Goal: Task Accomplishment & Management: Manage account settings

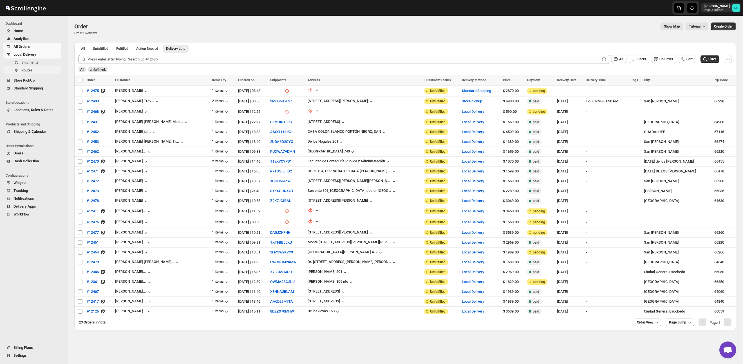
click at [39, 70] on span "Routes" at bounding box center [40, 71] width 39 height 6
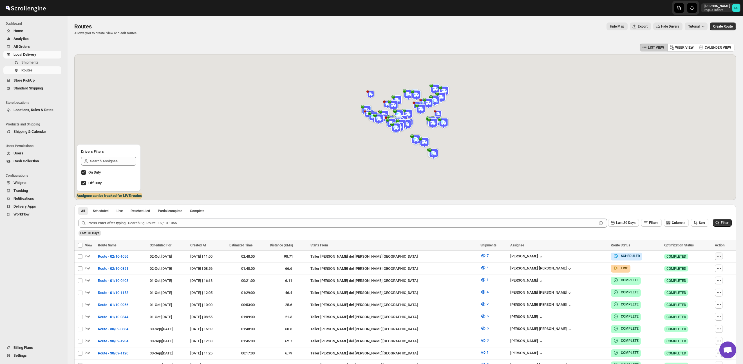
click at [718, 256] on icon "button" at bounding box center [719, 256] width 6 height 6
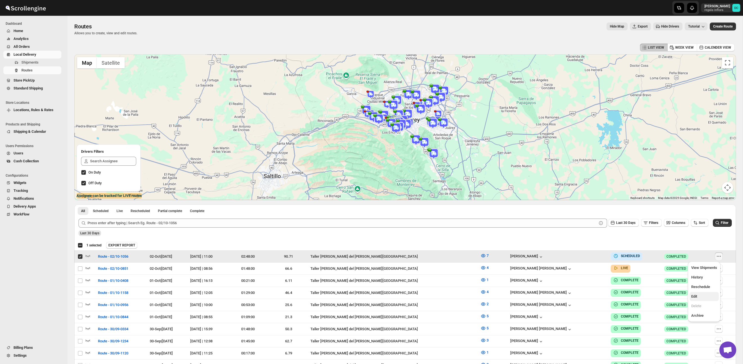
click at [699, 297] on span "Edit" at bounding box center [704, 297] width 26 height 6
checkbox input "false"
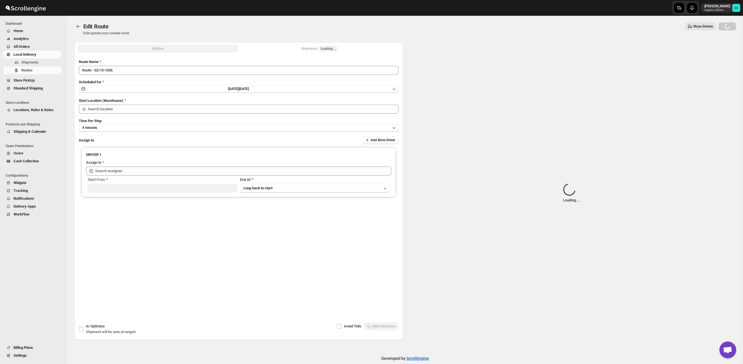
type input "Route - 02/10-1056"
type input "Taller [PERSON_NAME] del [PERSON_NAME][GEOGRAPHIC_DATA]"
type input "[PERSON_NAME] ([PERSON_NAME][EMAIL_ADDRESS][DOMAIN_NAME])"
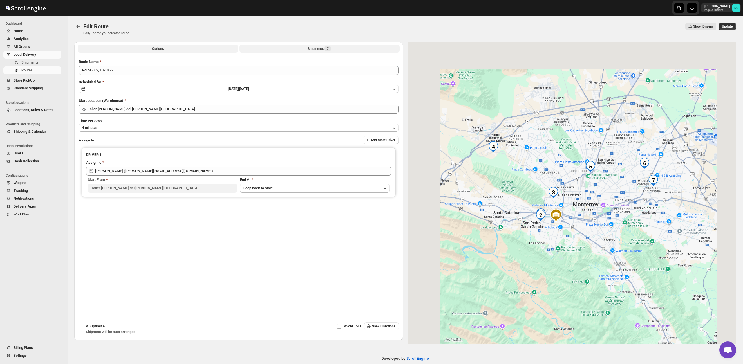
click at [311, 48] on div "Shipments 7" at bounding box center [318, 49] width 23 height 6
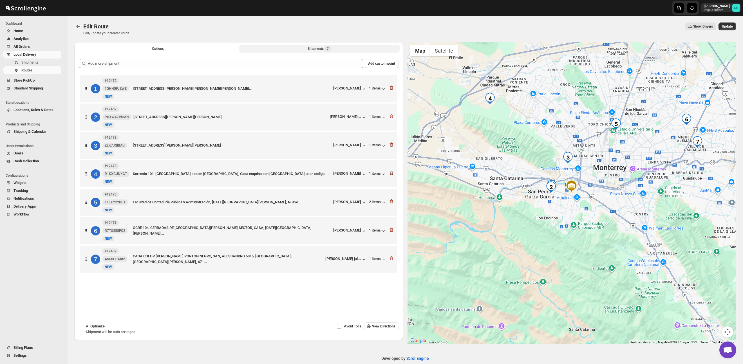
click at [390, 174] on icon "button" at bounding box center [391, 173] width 6 height 6
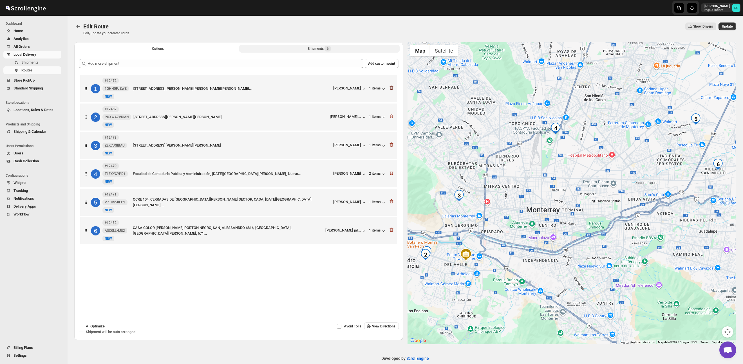
click at [392, 90] on icon "button" at bounding box center [391, 88] width 6 height 6
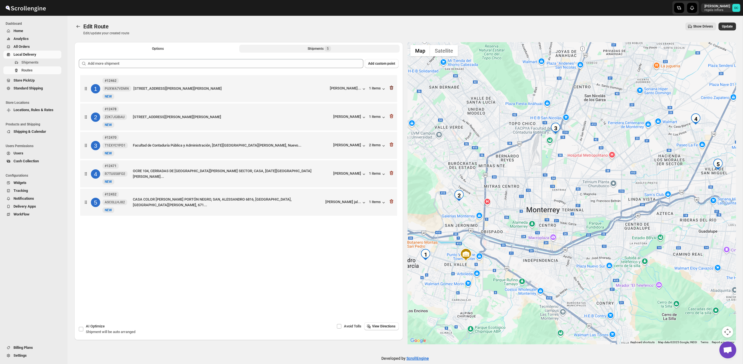
click at [392, 88] on icon "button" at bounding box center [391, 88] width 6 height 6
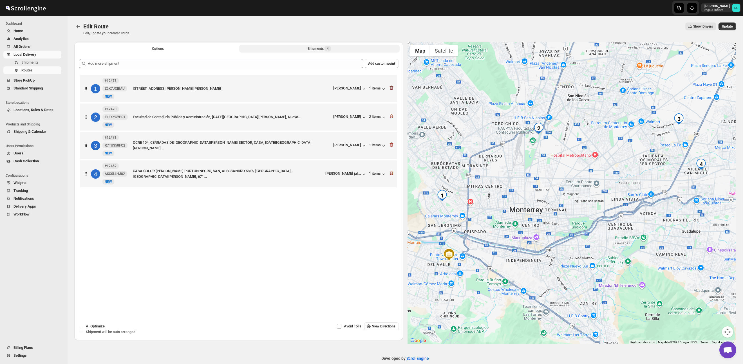
click at [390, 88] on icon "button" at bounding box center [391, 88] width 6 height 6
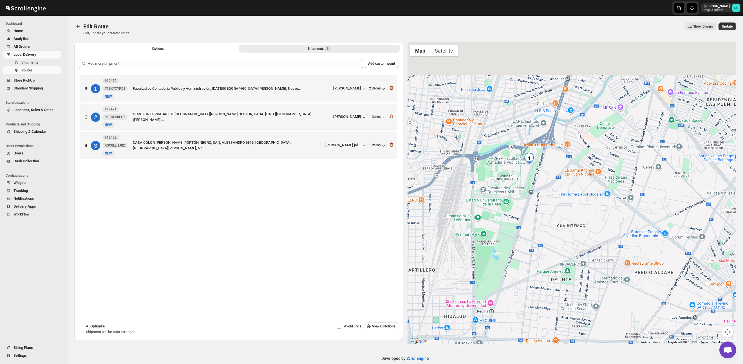
drag, startPoint x: 534, startPoint y: 124, endPoint x: 530, endPoint y: 175, distance: 50.5
click at [531, 175] on div at bounding box center [571, 193] width 329 height 302
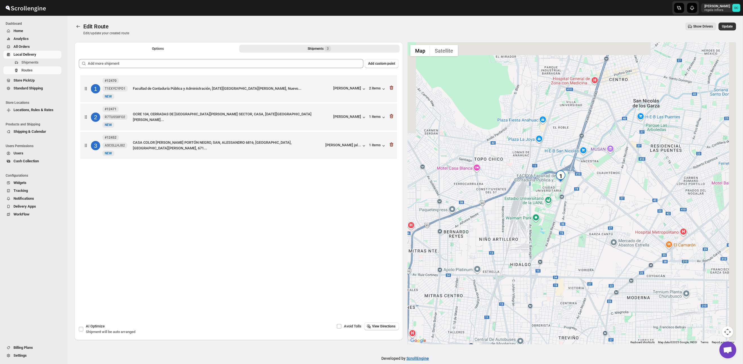
drag, startPoint x: 657, startPoint y: 211, endPoint x: 549, endPoint y: 204, distance: 108.2
click at [549, 204] on div at bounding box center [571, 193] width 329 height 302
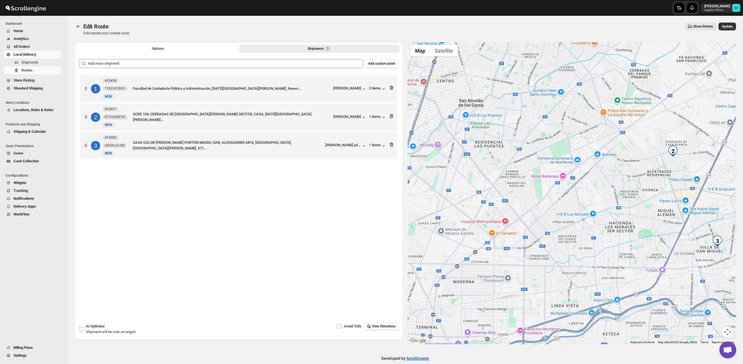
drag, startPoint x: 625, startPoint y: 199, endPoint x: 537, endPoint y: 197, distance: 88.7
click at [537, 197] on div at bounding box center [571, 193] width 329 height 302
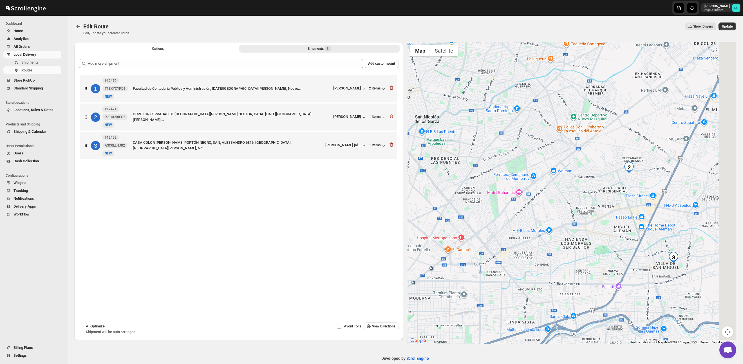
drag, startPoint x: 631, startPoint y: 184, endPoint x: 594, endPoint y: 201, distance: 41.2
click at [594, 201] on div at bounding box center [571, 193] width 329 height 302
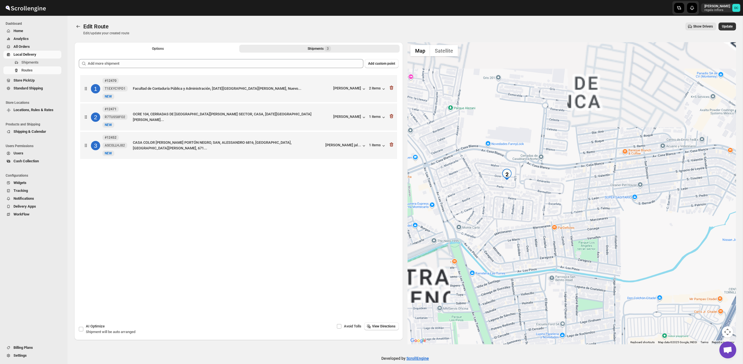
drag, startPoint x: 527, startPoint y: 212, endPoint x: 543, endPoint y: 209, distance: 16.6
click at [543, 209] on div at bounding box center [571, 193] width 329 height 302
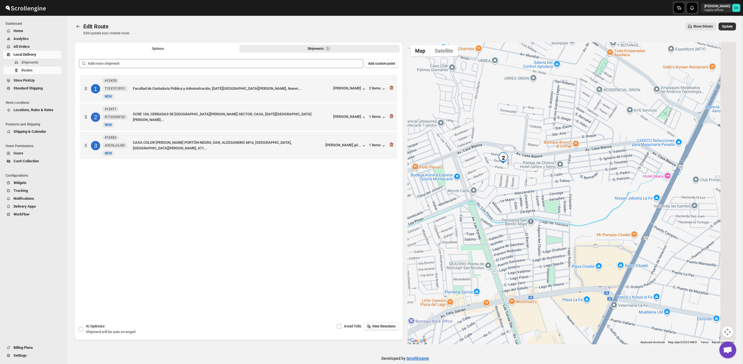
drag, startPoint x: 607, startPoint y: 208, endPoint x: 553, endPoint y: 172, distance: 64.6
click at [553, 172] on div at bounding box center [571, 193] width 329 height 302
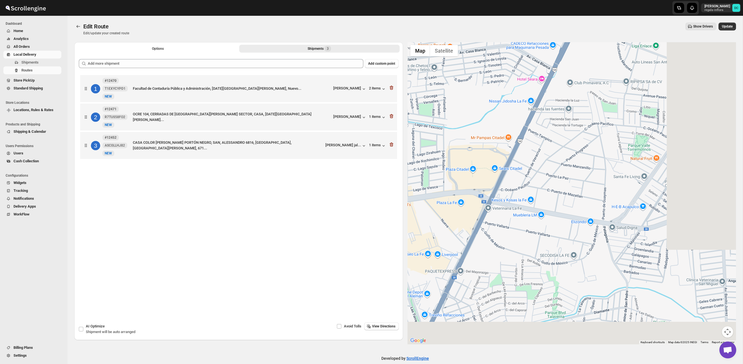
drag, startPoint x: 621, startPoint y: 209, endPoint x: 558, endPoint y: 153, distance: 84.5
click at [558, 153] on div at bounding box center [571, 193] width 329 height 302
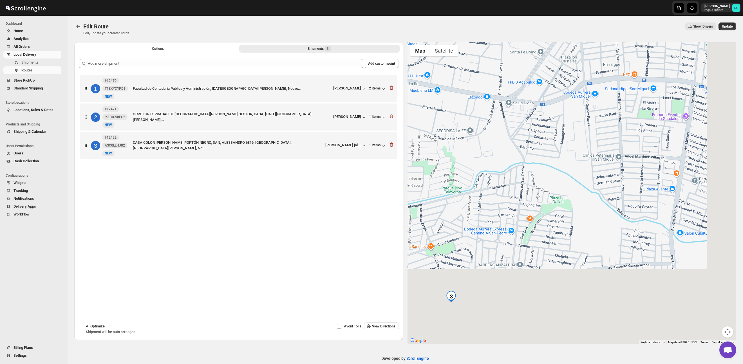
drag, startPoint x: 640, startPoint y: 232, endPoint x: 549, endPoint y: 123, distance: 142.6
click at [543, 113] on div at bounding box center [571, 193] width 329 height 302
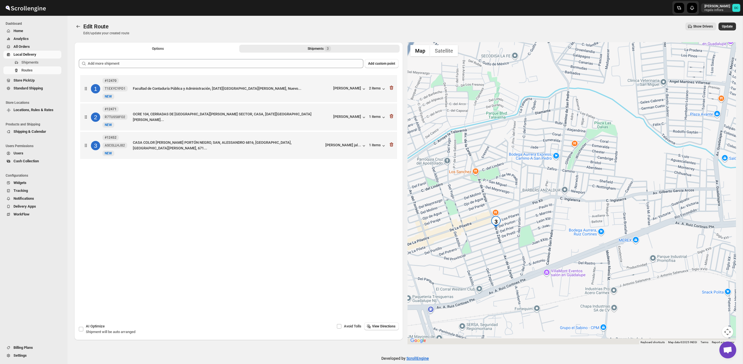
drag, startPoint x: 472, startPoint y: 218, endPoint x: 554, endPoint y: 147, distance: 107.9
click at [553, 147] on div at bounding box center [571, 193] width 329 height 302
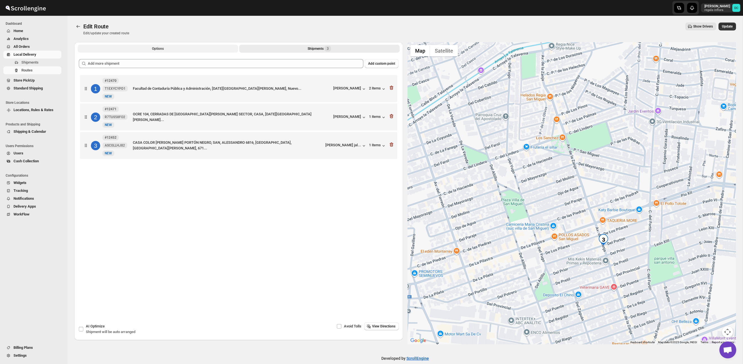
click at [215, 47] on button "Options" at bounding box center [158, 49] width 160 height 8
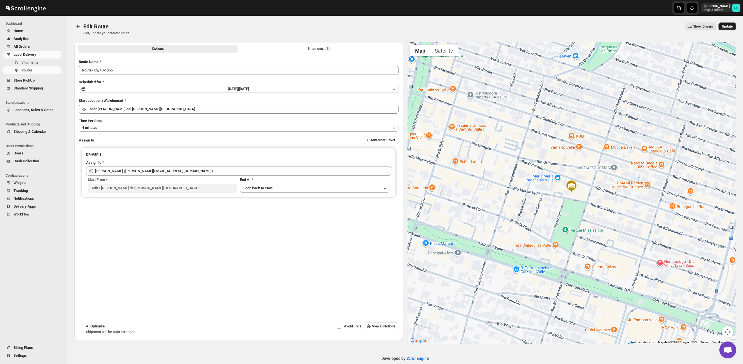
click at [725, 25] on span "Update" at bounding box center [727, 26] width 11 height 5
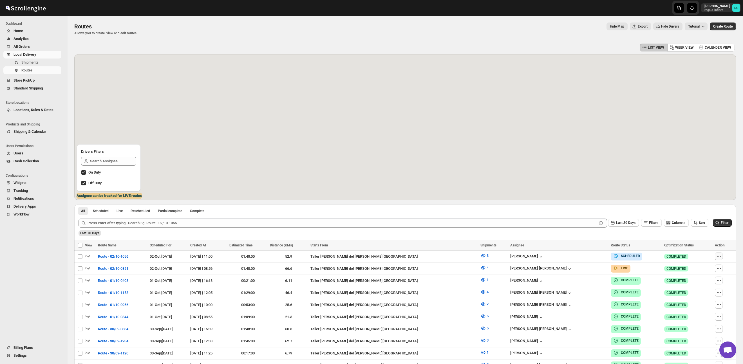
click at [717, 252] on button "button" at bounding box center [719, 256] width 8 height 8
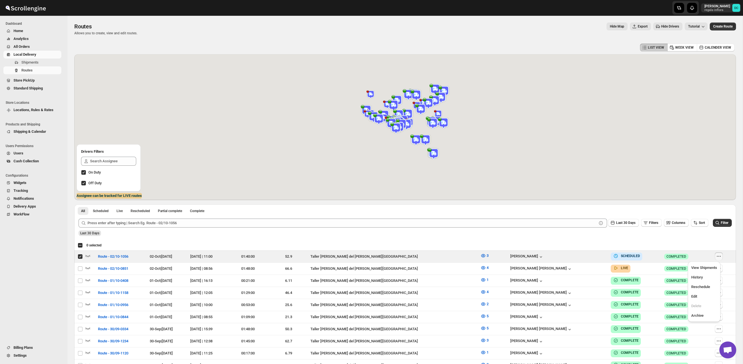
drag, startPoint x: 717, startPoint y: 255, endPoint x: 706, endPoint y: 283, distance: 29.6
click at [717, 255] on icon "button" at bounding box center [719, 256] width 6 height 6
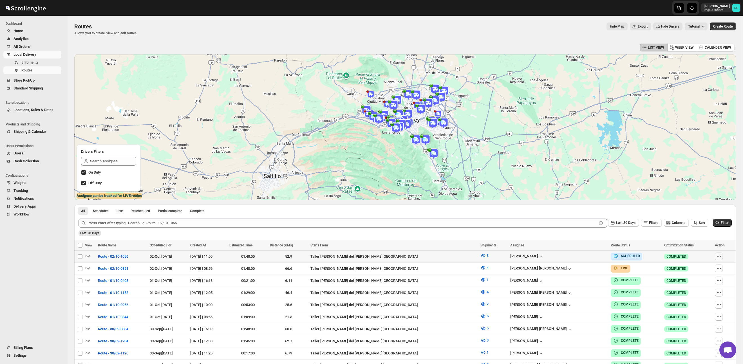
click at [719, 255] on icon "button" at bounding box center [719, 256] width 6 height 6
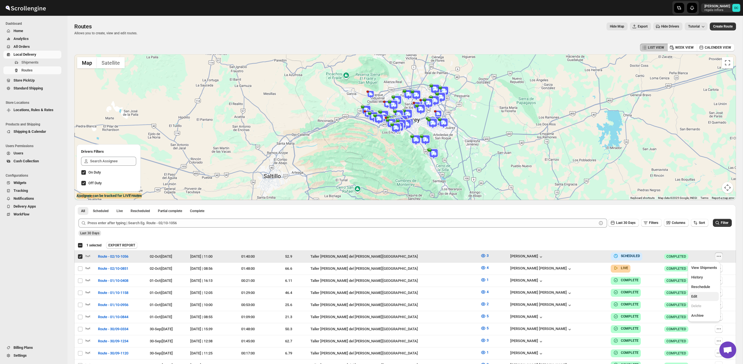
click at [695, 295] on span "Edit" at bounding box center [694, 296] width 6 height 4
checkbox input "false"
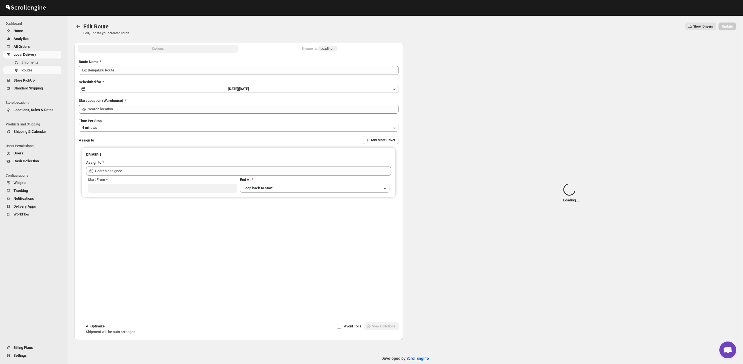
type input "Route - 02/10-1056"
type input "Taller [PERSON_NAME] del [PERSON_NAME][GEOGRAPHIC_DATA]"
type input "[PERSON_NAME] ([PERSON_NAME][EMAIL_ADDRESS][DOMAIN_NAME])"
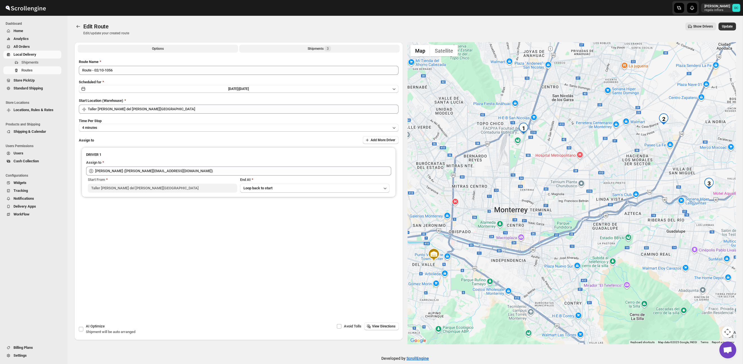
click at [296, 49] on button "Shipments 3" at bounding box center [319, 49] width 160 height 8
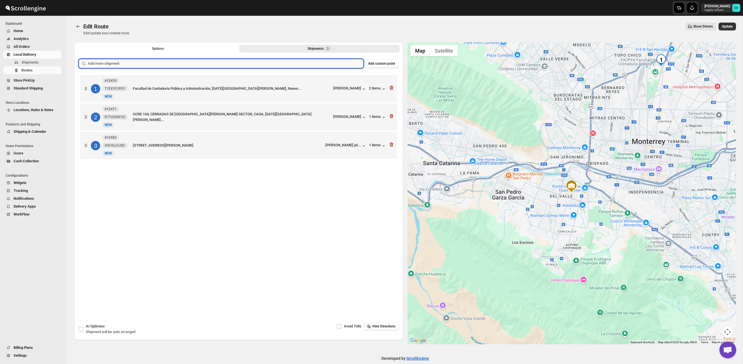
click at [262, 63] on input "text" at bounding box center [225, 63] width 275 height 9
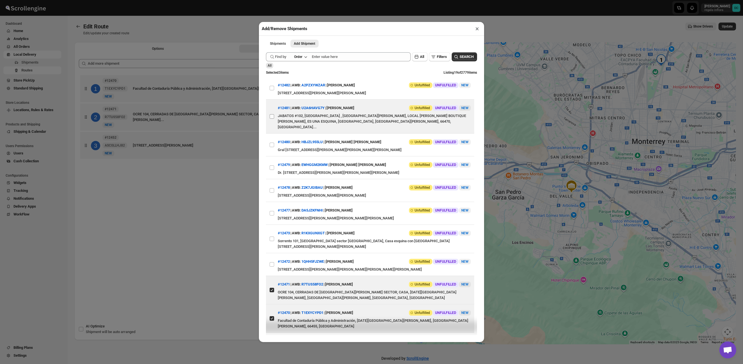
click at [271, 114] on input "View details for 68debb0b02c94fc1c02c1971" at bounding box center [271, 116] width 5 height 5
checkbox input "true"
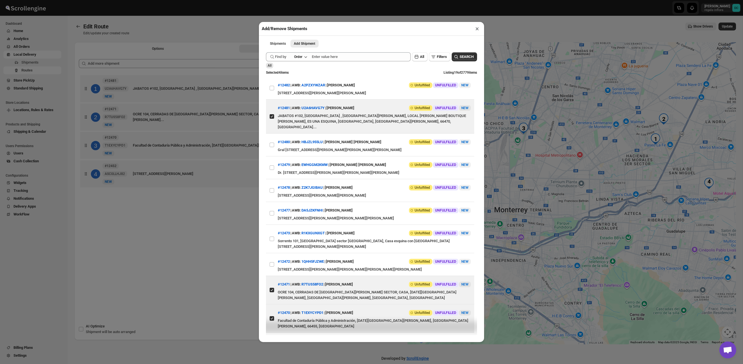
click at [229, 222] on div "Add/Remove Shipments × Shipments Add Shipment More views Shipments Add Shipment…" at bounding box center [371, 182] width 743 height 364
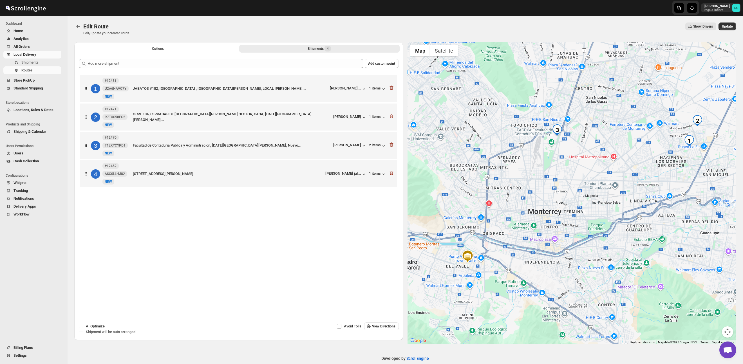
drag, startPoint x: 541, startPoint y: 152, endPoint x: 577, endPoint y: 154, distance: 35.8
click at [577, 154] on div at bounding box center [571, 193] width 329 height 302
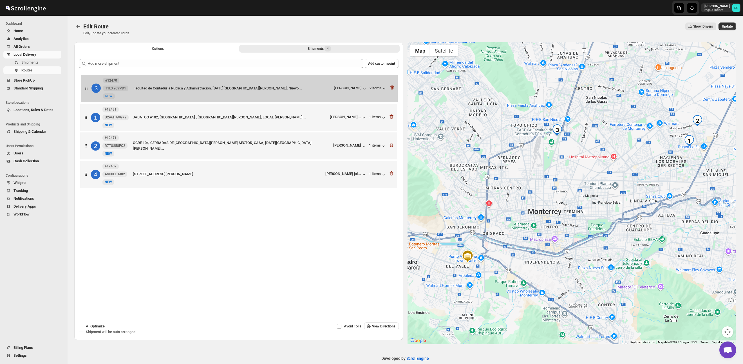
drag, startPoint x: 89, startPoint y: 146, endPoint x: 89, endPoint y: 84, distance: 61.6
click at [89, 85] on div "1 #12481 U2A6HAVG7Y [STREET_ADDRESS][PERSON_NAME], LOCAL [PERSON_NAME]... [PERS…" at bounding box center [239, 132] width 320 height 117
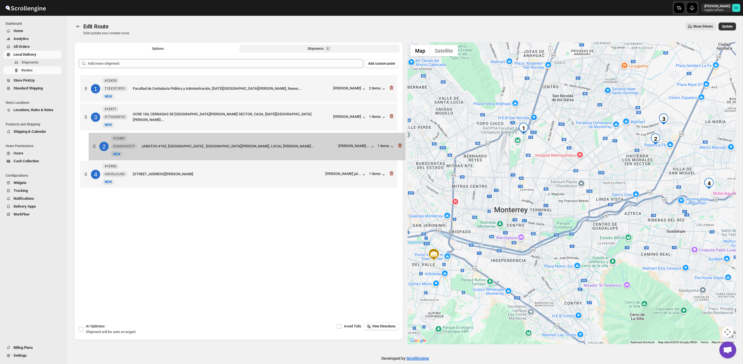
drag, startPoint x: 86, startPoint y: 119, endPoint x: 96, endPoint y: 149, distance: 31.4
click at [95, 151] on div "1 #12470 T1EXYCYPD1 New NEW Facultad de Contaduría Pública y Administración, [D…" at bounding box center [239, 132] width 320 height 117
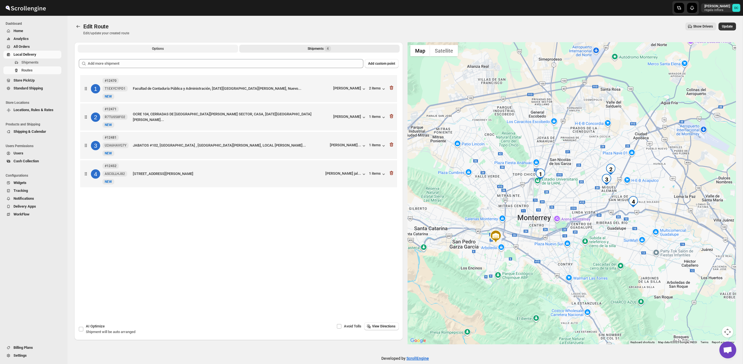
click at [139, 49] on button "Options" at bounding box center [158, 49] width 160 height 8
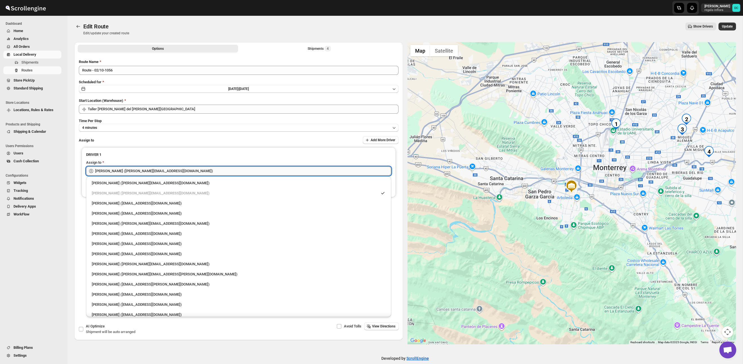
click at [187, 173] on input "[PERSON_NAME] ([PERSON_NAME][EMAIL_ADDRESS][DOMAIN_NAME])" at bounding box center [243, 171] width 296 height 9
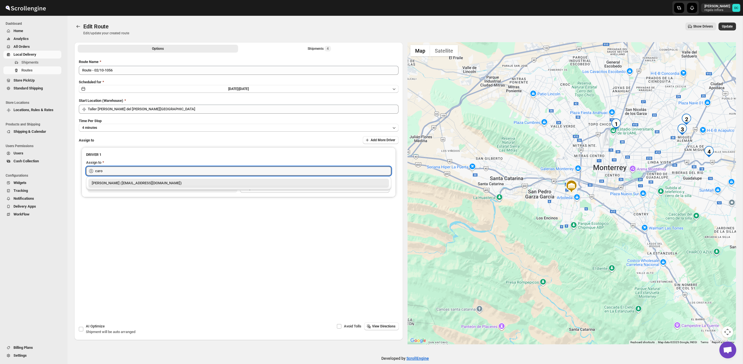
click at [195, 185] on div "[PERSON_NAME] ([EMAIL_ADDRESS][DOMAIN_NAME])" at bounding box center [239, 183] width 294 height 6
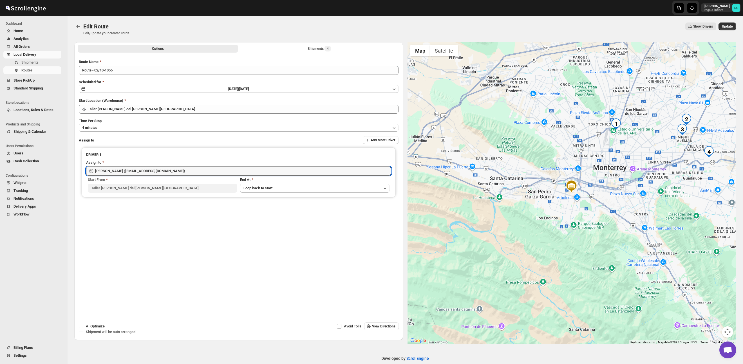
type input "[PERSON_NAME] ([EMAIL_ADDRESS][DOMAIN_NAME])"
click at [720, 31] on div "Edit Route Edit/update your created route Show Drivers More actions Show Driver…" at bounding box center [404, 29] width 661 height 13
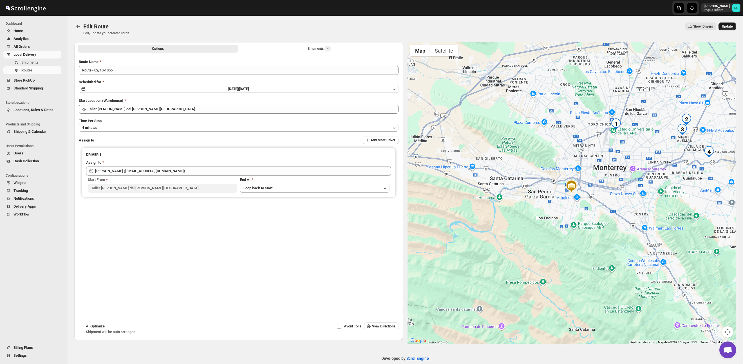
click at [722, 28] on span "Update" at bounding box center [727, 26] width 11 height 5
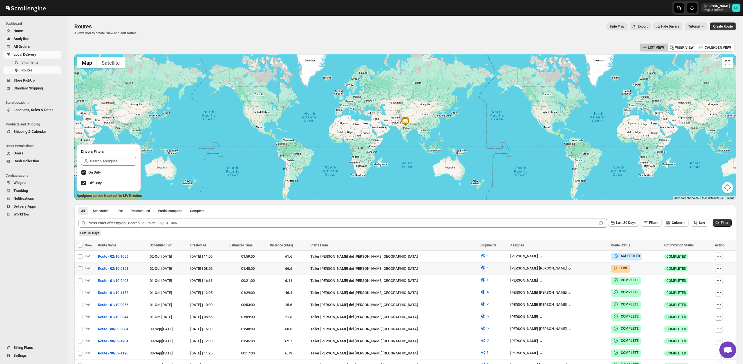
click at [719, 267] on button "button" at bounding box center [719, 268] width 8 height 8
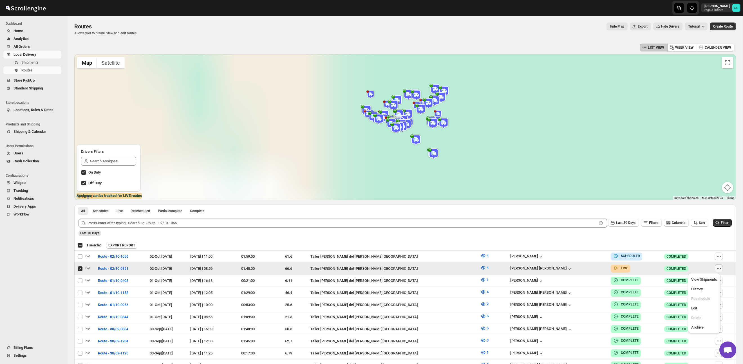
click at [717, 268] on icon "button" at bounding box center [719, 269] width 6 height 6
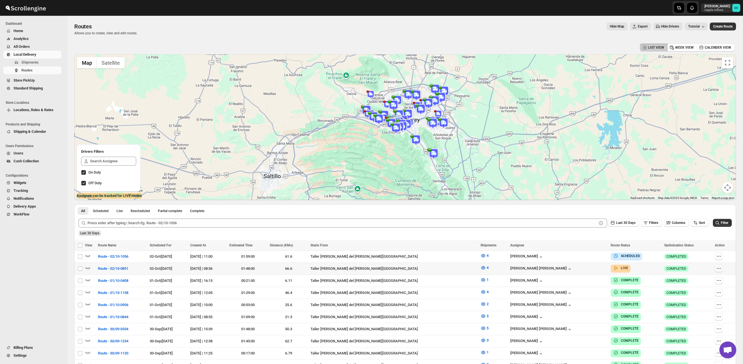
click at [719, 268] on icon "button" at bounding box center [719, 269] width 6 height 6
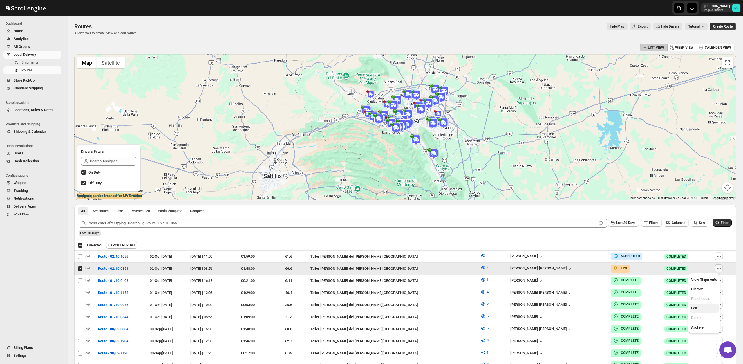
click at [704, 308] on span "Edit" at bounding box center [704, 309] width 26 height 6
checkbox input "false"
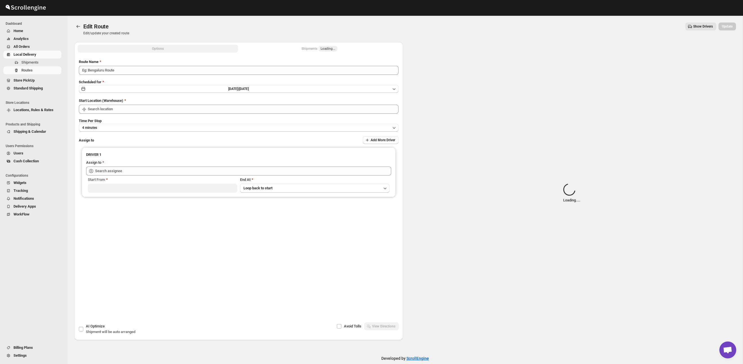
type input "Route - 02/10-0851"
type input "Taller [PERSON_NAME] del [PERSON_NAME][GEOGRAPHIC_DATA]"
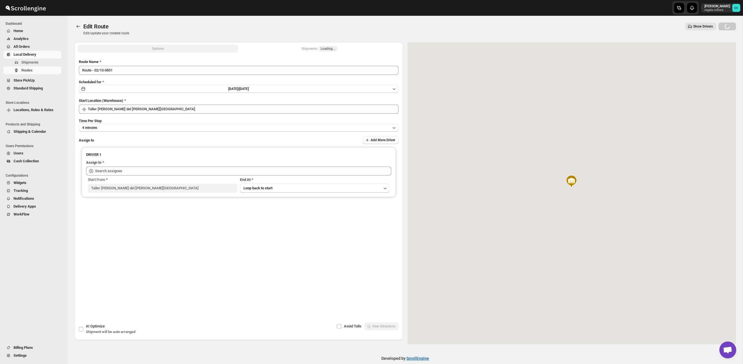
type input "[PERSON_NAME] [PERSON_NAME] ([EMAIL_ADDRESS][DOMAIN_NAME])"
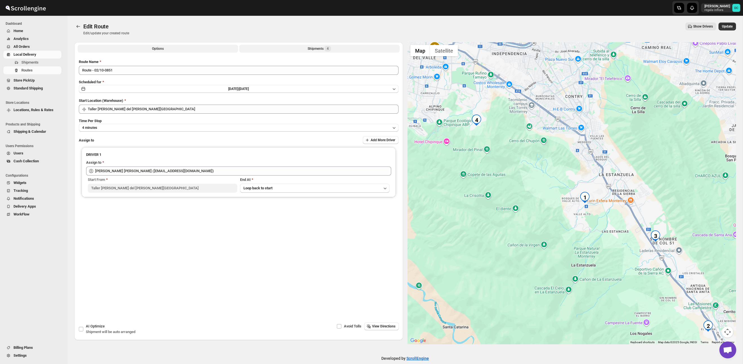
drag, startPoint x: 319, startPoint y: 50, endPoint x: 322, endPoint y: 52, distance: 3.8
click at [319, 50] on div "Shipments 4" at bounding box center [318, 49] width 23 height 6
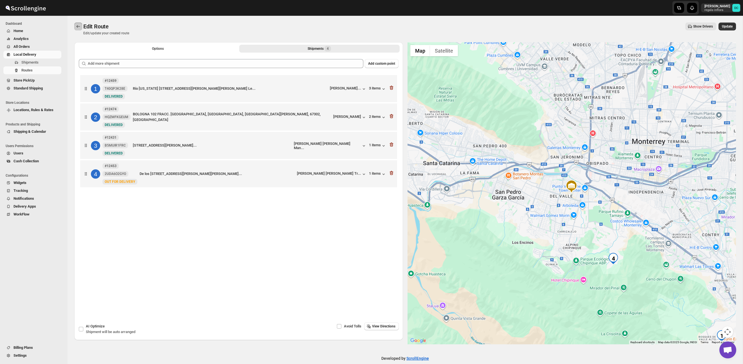
click at [78, 27] on icon "Routes" at bounding box center [78, 27] width 6 height 6
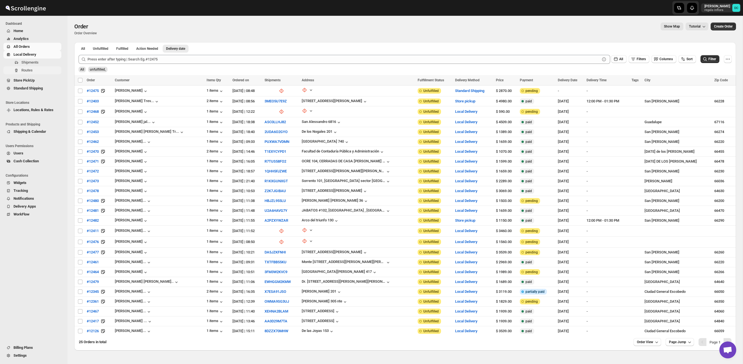
click at [37, 69] on span "Routes" at bounding box center [40, 71] width 39 height 6
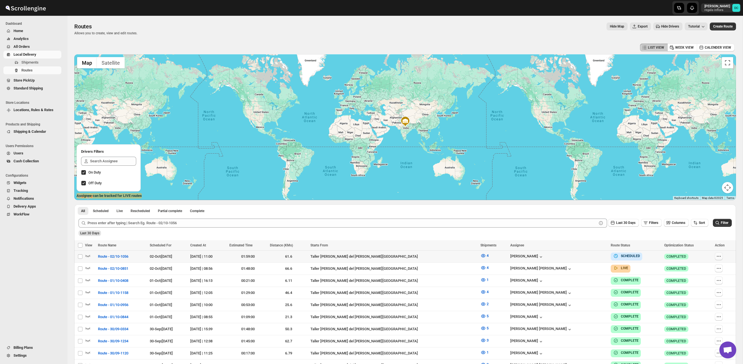
click at [717, 255] on icon "button" at bounding box center [719, 256] width 6 height 6
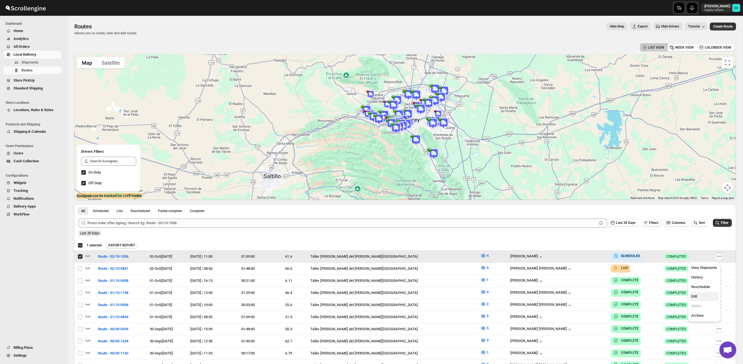
click at [695, 296] on span "Edit" at bounding box center [694, 296] width 6 height 4
checkbox input "false"
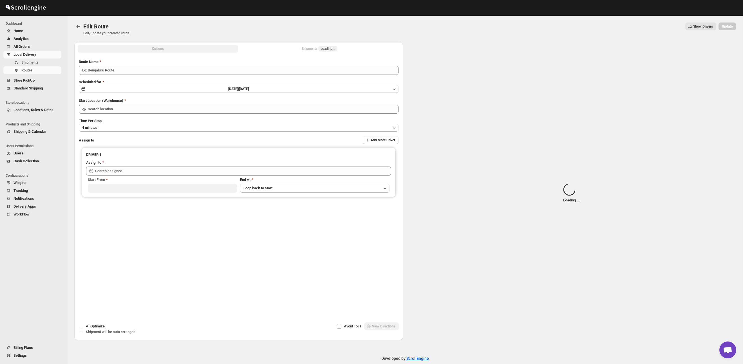
type input "Route - 02/10-1056"
type input "Taller [PERSON_NAME] del [PERSON_NAME][GEOGRAPHIC_DATA]"
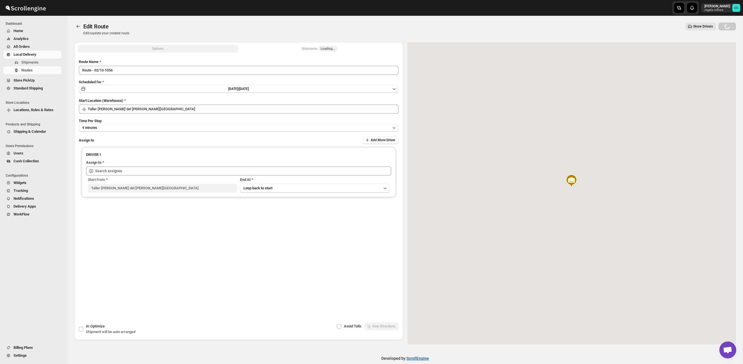
click at [329, 53] on div "Options Shipments Loading... More views Options Shipments Loading... More views" at bounding box center [238, 48] width 329 height 12
type input "[PERSON_NAME] ([EMAIL_ADDRESS][DOMAIN_NAME])"
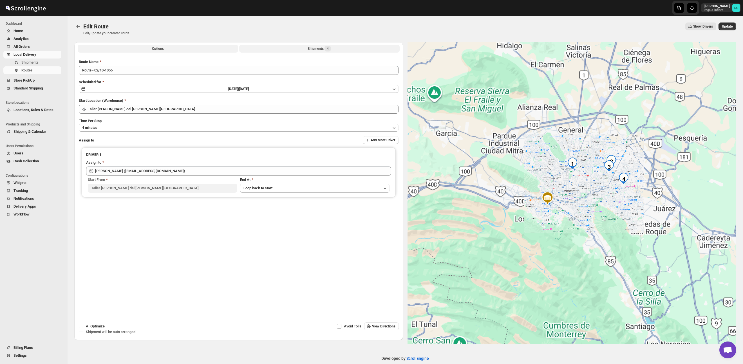
click at [329, 46] on span "4" at bounding box center [328, 48] width 2 height 5
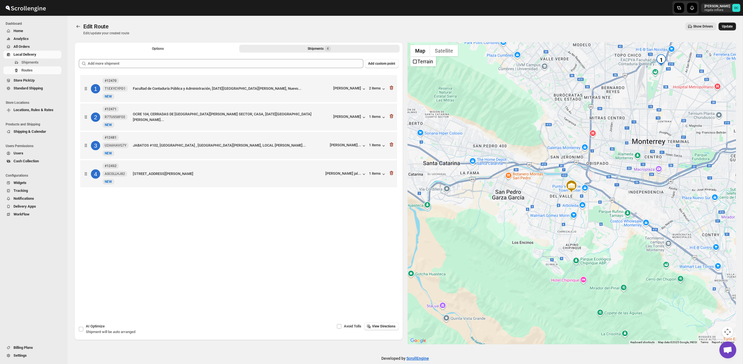
click at [724, 27] on span "Update" at bounding box center [727, 26] width 11 height 5
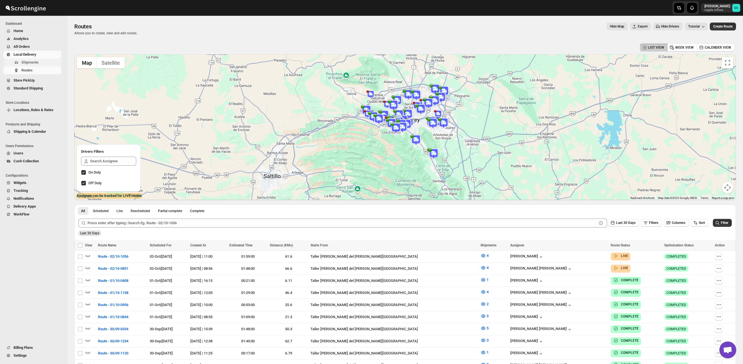
click at [30, 59] on button "Shipments" at bounding box center [32, 63] width 58 height 8
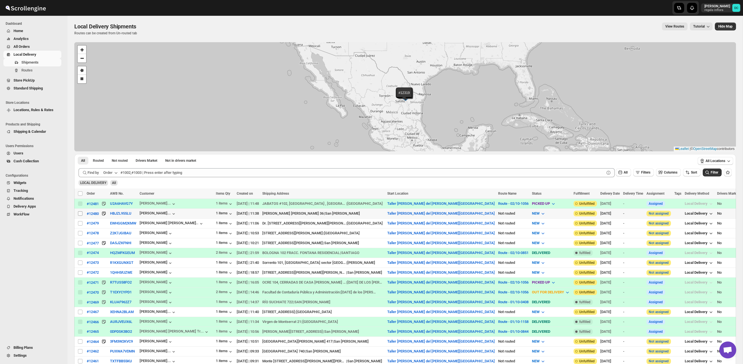
click at [80, 214] on input "Select shipment" at bounding box center [80, 213] width 5 height 5
checkbox input "true"
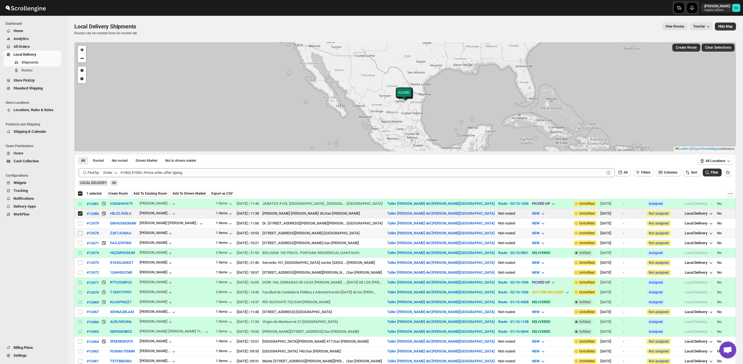
click at [80, 233] on input "Select shipment" at bounding box center [80, 233] width 5 height 5
checkbox input "true"
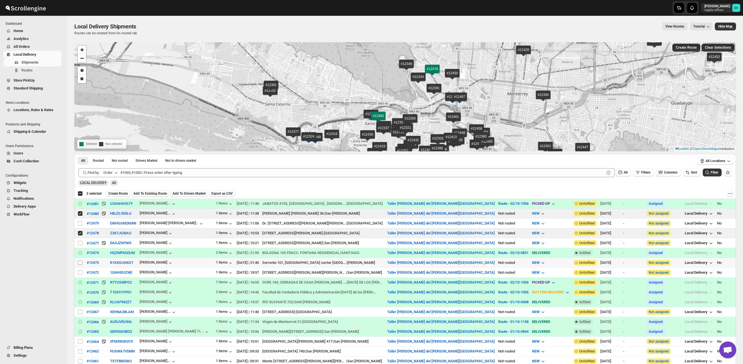
click at [81, 263] on input "Select shipment" at bounding box center [80, 262] width 5 height 5
checkbox input "true"
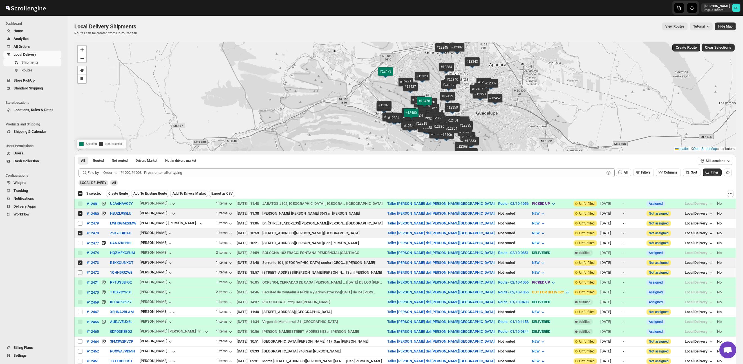
click at [80, 273] on input "Select shipment" at bounding box center [80, 272] width 5 height 5
checkbox input "true"
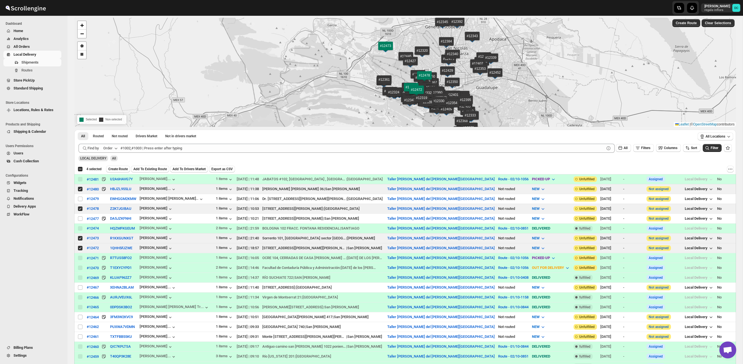
scroll to position [25, 0]
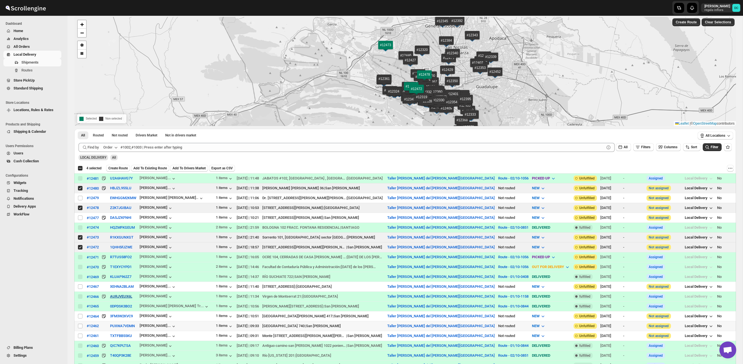
drag, startPoint x: 81, startPoint y: 327, endPoint x: 129, endPoint y: 297, distance: 56.7
click at [81, 327] on input "Select shipment" at bounding box center [80, 326] width 5 height 5
checkbox input "true"
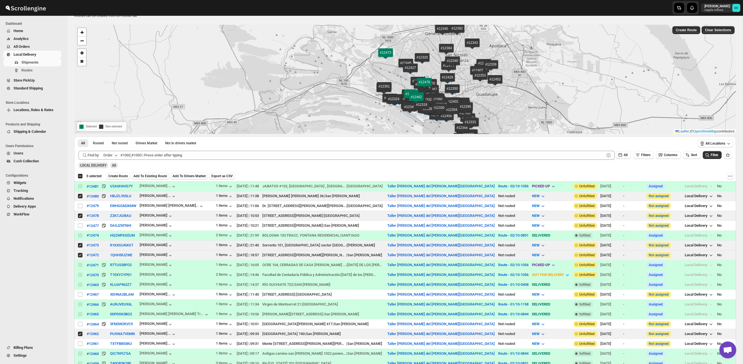
scroll to position [0, 0]
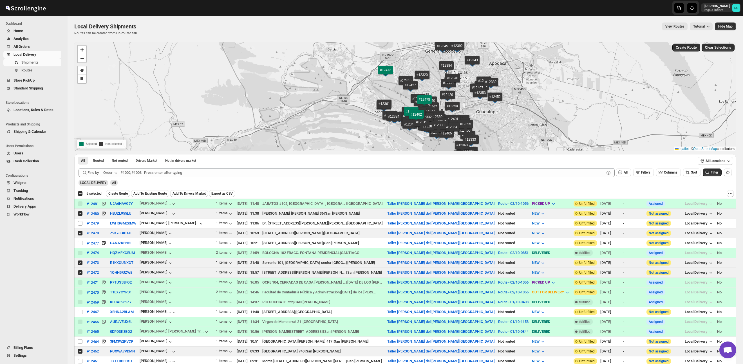
drag, startPoint x: 121, startPoint y: 194, endPoint x: 143, endPoint y: 199, distance: 22.4
click at [121, 194] on span "Create Route" at bounding box center [117, 193] width 19 height 5
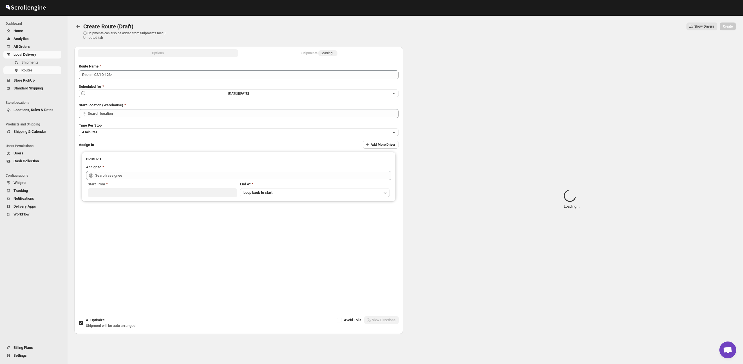
type input "Taller [PERSON_NAME] del [PERSON_NAME][GEOGRAPHIC_DATA]"
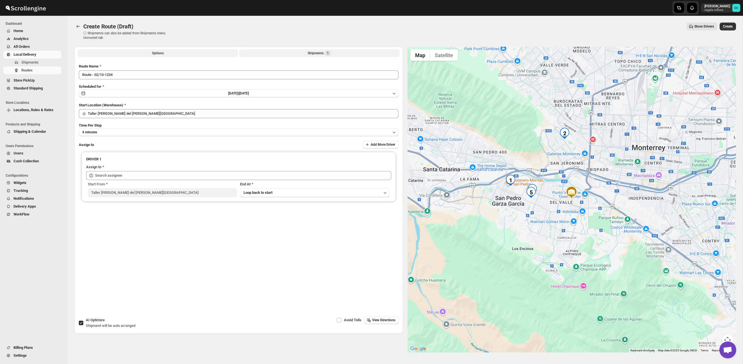
click at [320, 54] on div "Shipments 5" at bounding box center [318, 53] width 23 height 6
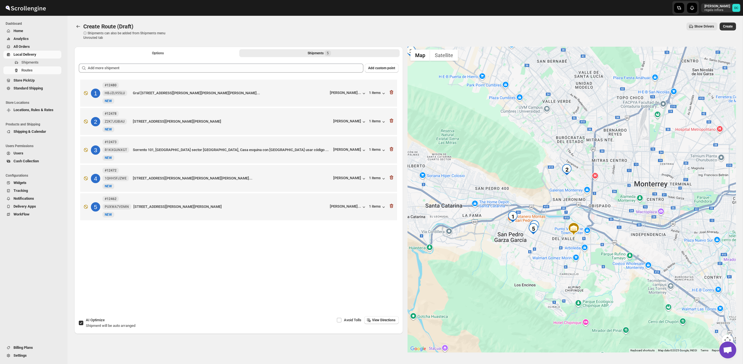
drag, startPoint x: 555, startPoint y: 194, endPoint x: 557, endPoint y: 230, distance: 36.4
click at [557, 230] on div at bounding box center [571, 200] width 329 height 306
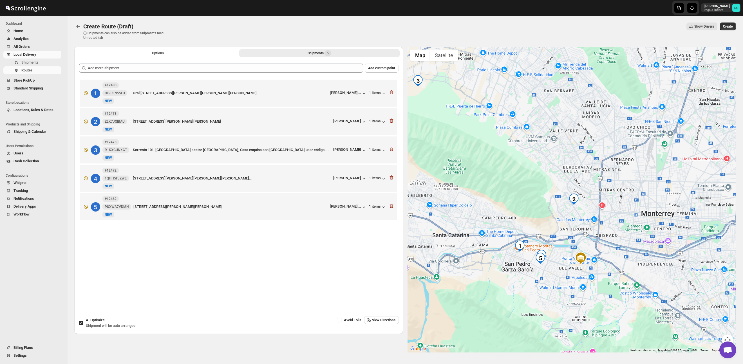
drag, startPoint x: 533, startPoint y: 177, endPoint x: 541, endPoint y: 209, distance: 33.6
click at [541, 209] on div at bounding box center [571, 200] width 329 height 306
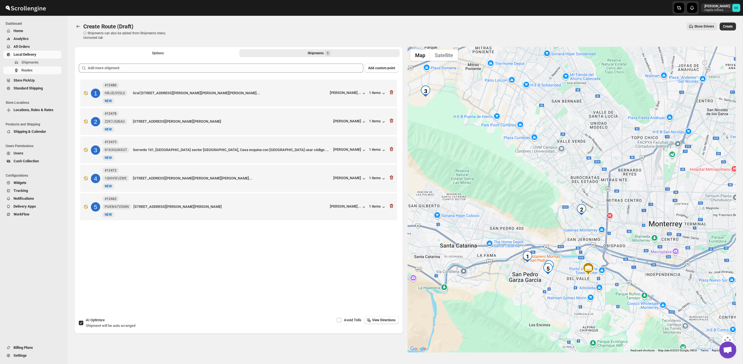
drag, startPoint x: 527, startPoint y: 165, endPoint x: 534, endPoint y: 172, distance: 10.9
click at [534, 172] on div at bounding box center [571, 200] width 329 height 306
click at [82, 324] on input "AI Optimize Shipment will be auto arranged" at bounding box center [81, 323] width 5 height 5
checkbox input "false"
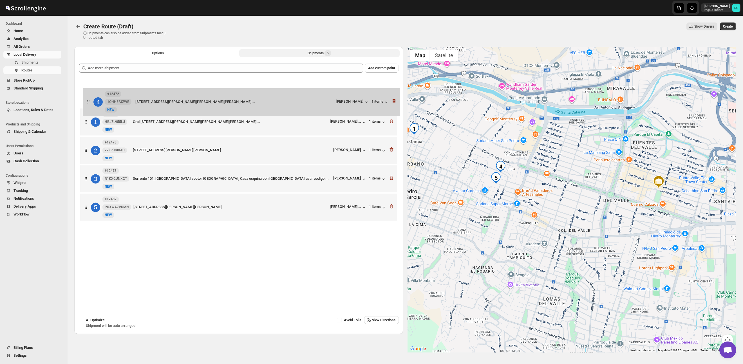
drag, startPoint x: 88, startPoint y: 171, endPoint x: 90, endPoint y: 89, distance: 81.9
click at [90, 89] on div "1 #12480 HBJZL955LU New NEW [PERSON_NAME][STREET_ADDRESS][PERSON_NAME][PERSON_N…" at bounding box center [239, 150] width 320 height 145
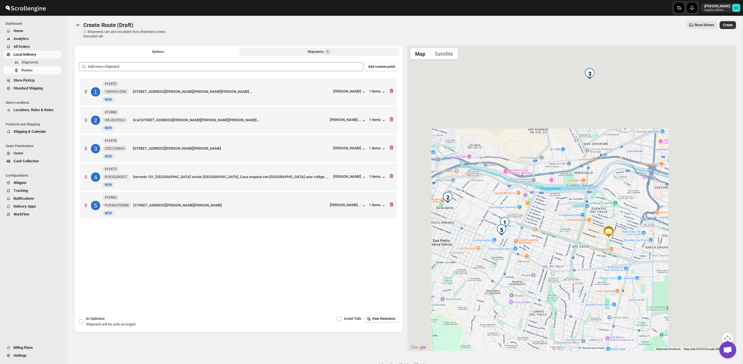
scroll to position [1, 0]
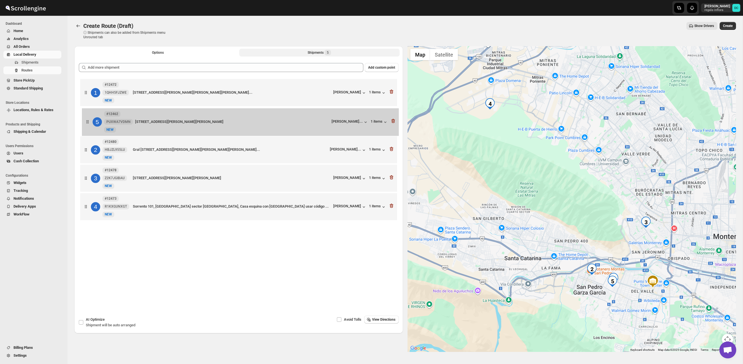
drag, startPoint x: 90, startPoint y: 202, endPoint x: 91, endPoint y: 121, distance: 81.3
click at [91, 121] on div "1 #12472 1QHH5FJZWE New NEW [STREET_ADDRESS][PERSON_NAME][PERSON_NAME][PERSON_N…" at bounding box center [239, 150] width 320 height 145
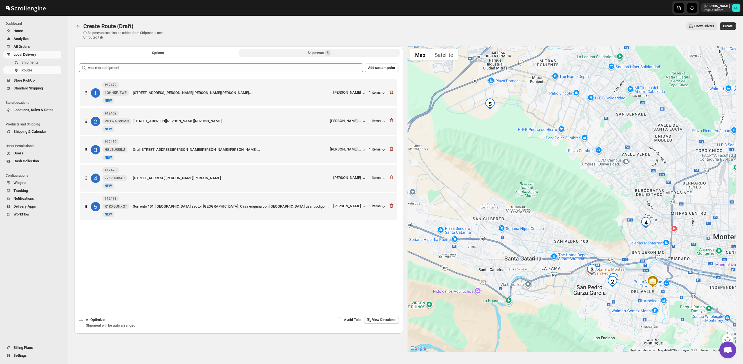
scroll to position [0, 0]
click at [172, 54] on button "Options" at bounding box center [158, 53] width 160 height 8
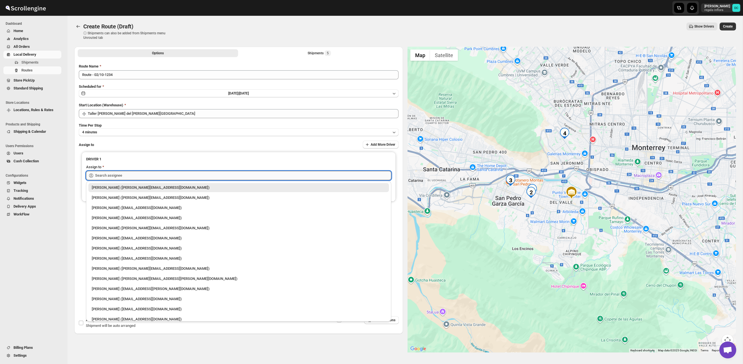
click at [210, 178] on input "text" at bounding box center [243, 175] width 296 height 9
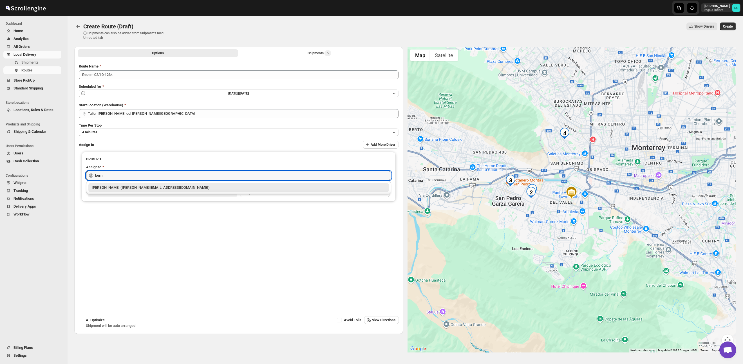
click at [218, 187] on div "[PERSON_NAME] ([PERSON_NAME][EMAIL_ADDRESS][DOMAIN_NAME])" at bounding box center [239, 188] width 294 height 6
type input "[PERSON_NAME] ([PERSON_NAME][EMAIL_ADDRESS][DOMAIN_NAME])"
click at [726, 28] on span "Create" at bounding box center [728, 26] width 10 height 5
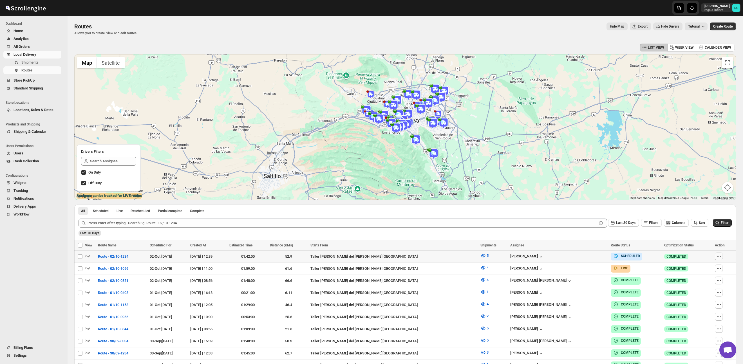
click at [717, 257] on icon "button" at bounding box center [719, 256] width 6 height 6
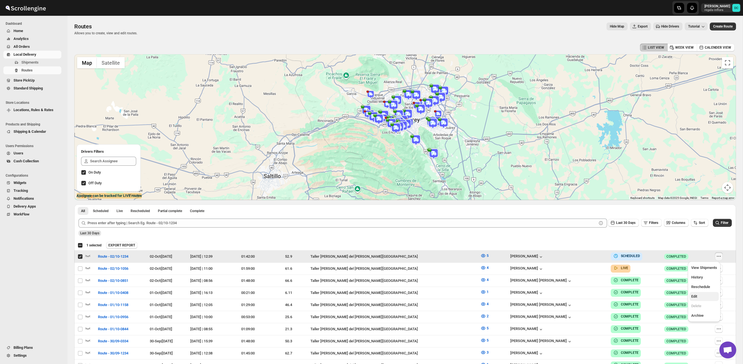
click at [702, 294] on span "Edit" at bounding box center [704, 297] width 26 height 6
checkbox input "false"
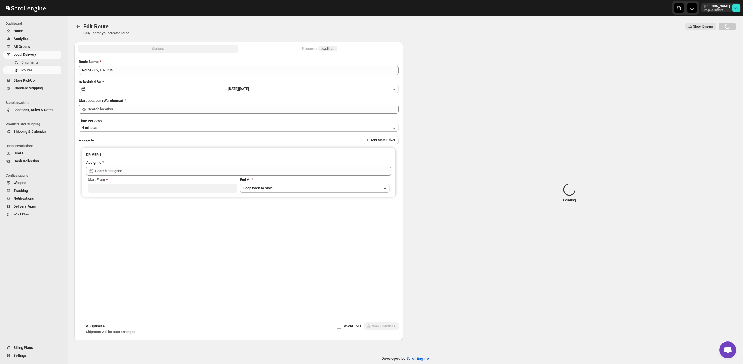
type input "Route - 02/10-1234"
type input "Taller [PERSON_NAME] del [PERSON_NAME][GEOGRAPHIC_DATA]"
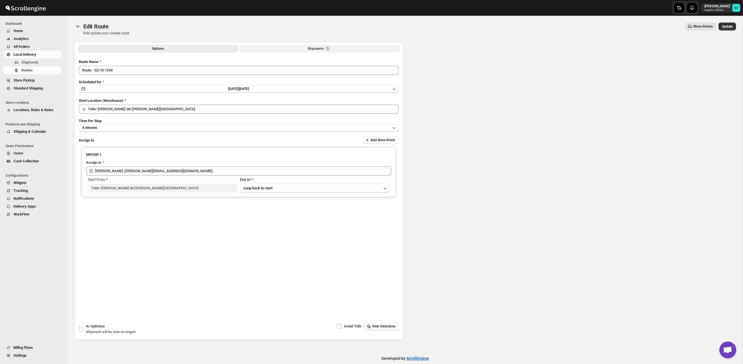
type input "Taller [PERSON_NAME] del [PERSON_NAME][GEOGRAPHIC_DATA]"
type input "[PERSON_NAME] ([PERSON_NAME][EMAIL_ADDRESS][DOMAIN_NAME])"
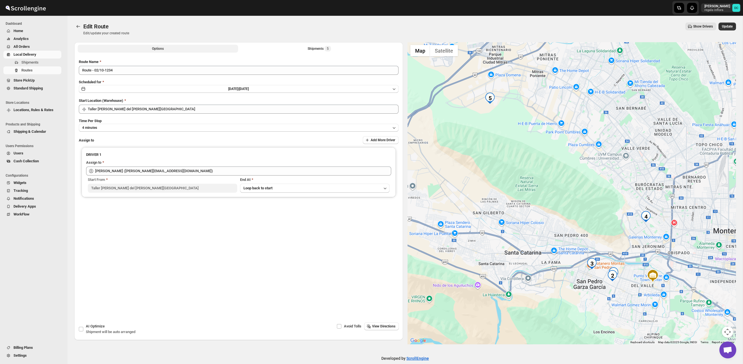
click at [298, 49] on button "Shipments 5" at bounding box center [319, 49] width 160 height 8
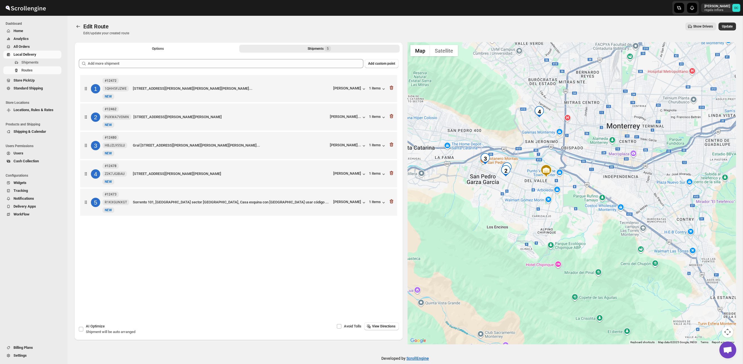
drag, startPoint x: 591, startPoint y: 256, endPoint x: 606, endPoint y: 255, distance: 15.3
click at [558, 237] on div at bounding box center [571, 193] width 329 height 302
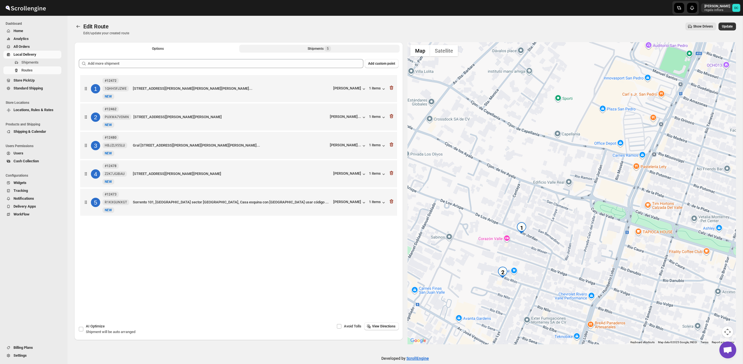
click at [90, 128] on div "1 #12472 1QHH5FJZWE New NEW [STREET_ADDRESS][PERSON_NAME][PERSON_NAME][PERSON_N…" at bounding box center [239, 146] width 320 height 145
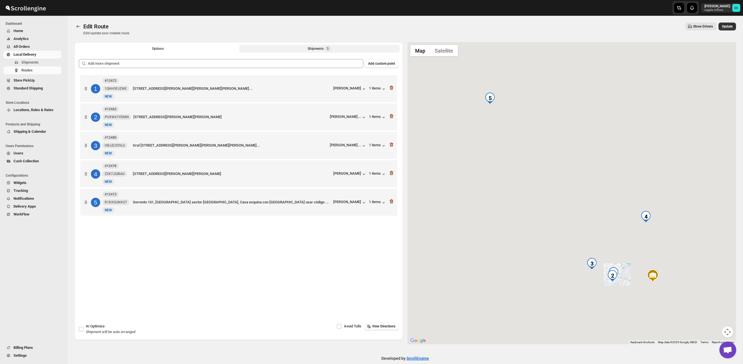
scroll to position [1, 0]
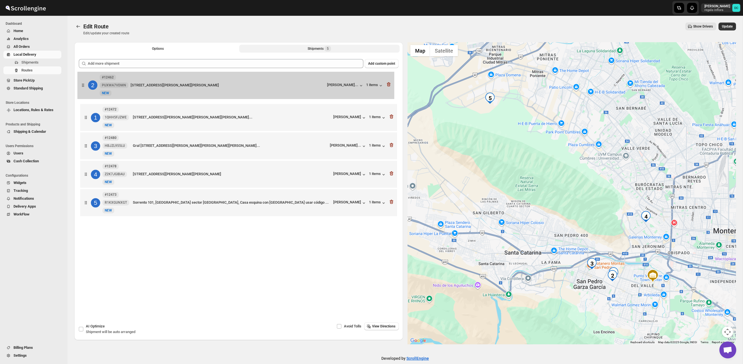
drag, startPoint x: 86, startPoint y: 103, endPoint x: 84, endPoint y: 86, distance: 17.1
click at [84, 86] on div "1 #12472 1QHH5FJZWE New NEW [STREET_ADDRESS][PERSON_NAME][PERSON_NAME][PERSON_N…" at bounding box center [239, 146] width 320 height 145
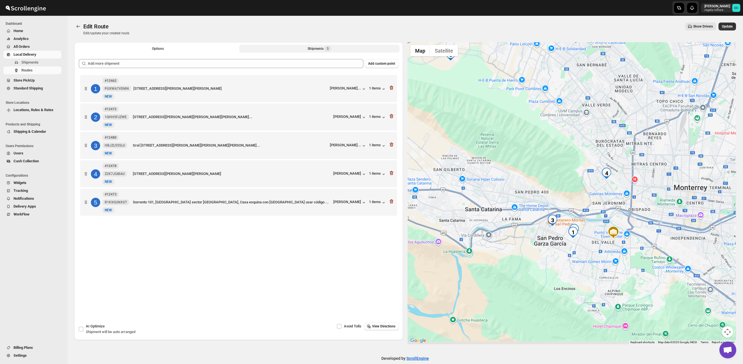
scroll to position [0, 0]
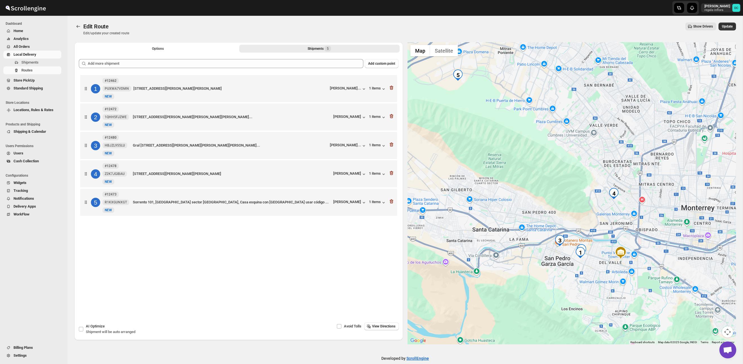
drag, startPoint x: 596, startPoint y: 280, endPoint x: 559, endPoint y: 254, distance: 45.4
click at [559, 254] on div at bounding box center [571, 193] width 329 height 302
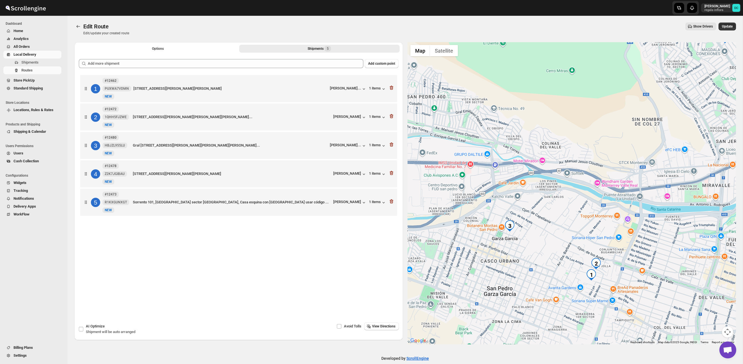
drag, startPoint x: 543, startPoint y: 245, endPoint x: 537, endPoint y: 233, distance: 13.3
click at [556, 243] on div at bounding box center [571, 193] width 329 height 302
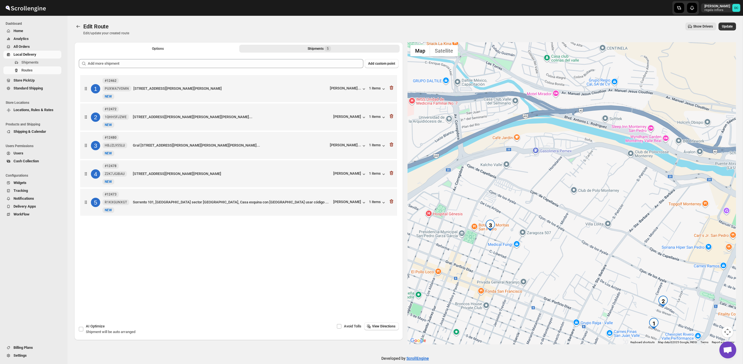
click at [725, 334] on button "Map camera controls" at bounding box center [727, 331] width 11 height 11
click at [716, 329] on button "Zoom out" at bounding box center [713, 331] width 11 height 11
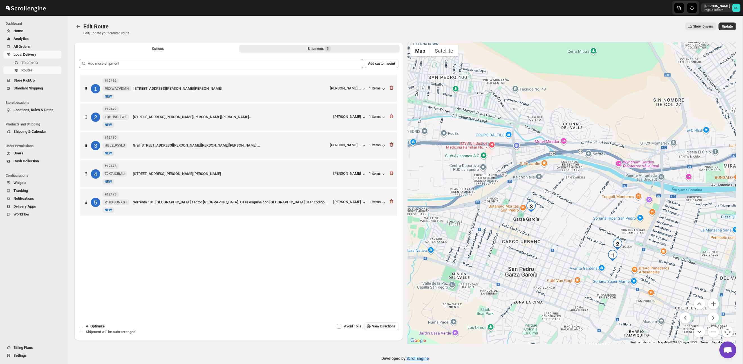
click at [715, 330] on button "Zoom out" at bounding box center [713, 331] width 11 height 11
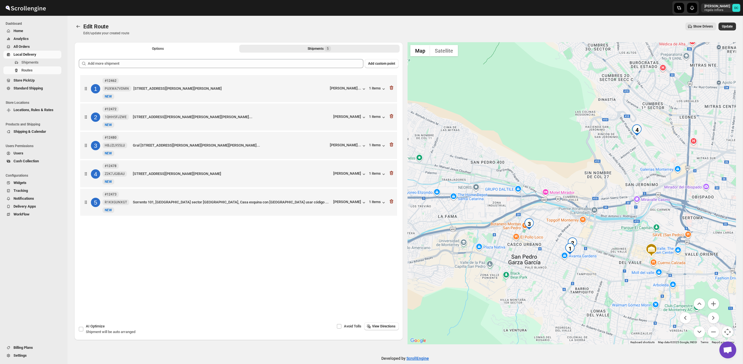
drag, startPoint x: 654, startPoint y: 162, endPoint x: 615, endPoint y: 195, distance: 50.7
click at [619, 207] on div at bounding box center [571, 193] width 329 height 302
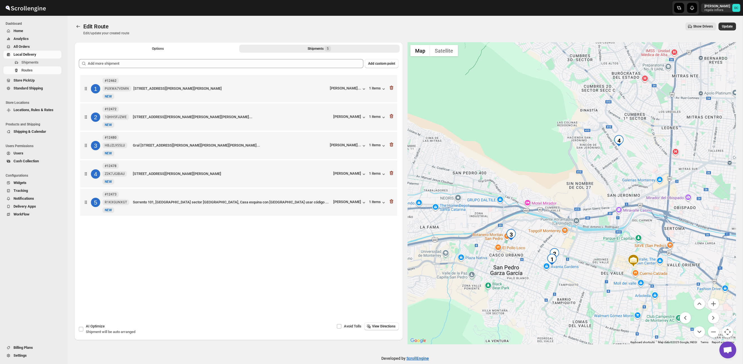
drag, startPoint x: 632, startPoint y: 150, endPoint x: 612, endPoint y: 163, distance: 24.0
click at [612, 163] on div at bounding box center [571, 193] width 329 height 302
drag, startPoint x: 726, startPoint y: 25, endPoint x: 497, endPoint y: 4, distance: 230.0
click at [726, 25] on span "Update" at bounding box center [727, 26] width 11 height 5
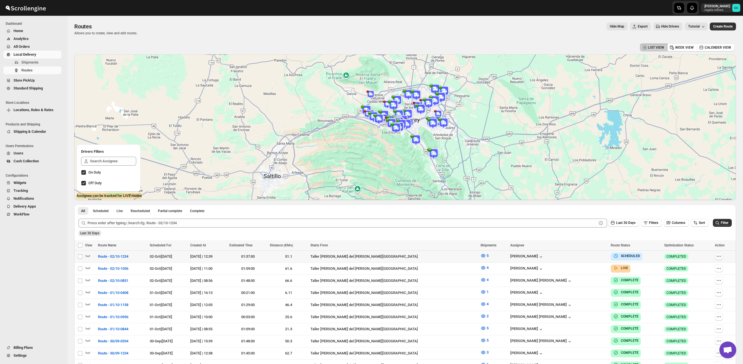
click at [716, 257] on icon "button" at bounding box center [719, 256] width 6 height 6
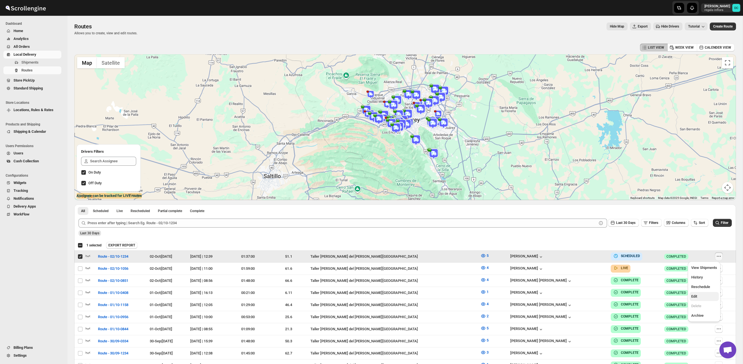
click at [704, 297] on span "Edit" at bounding box center [704, 297] width 26 height 6
checkbox input "false"
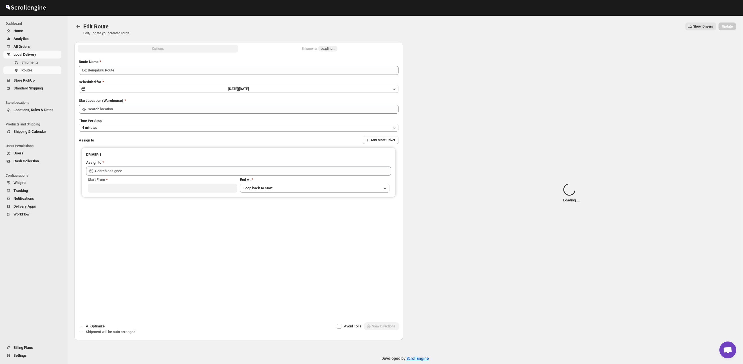
type input "Route - 02/10-1234"
type input "Taller [PERSON_NAME] del [PERSON_NAME][GEOGRAPHIC_DATA]"
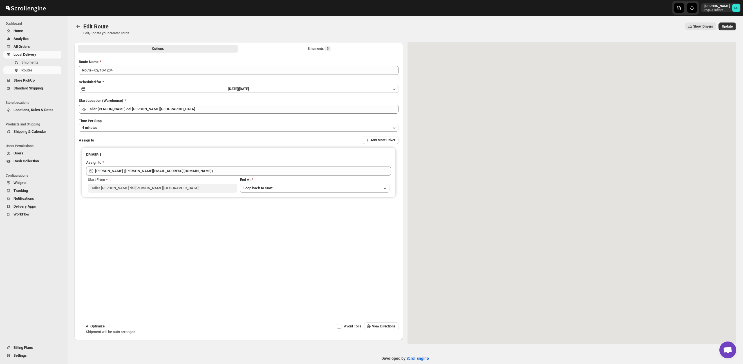
type input "[PERSON_NAME] ([PERSON_NAME][EMAIL_ADDRESS][DOMAIN_NAME])"
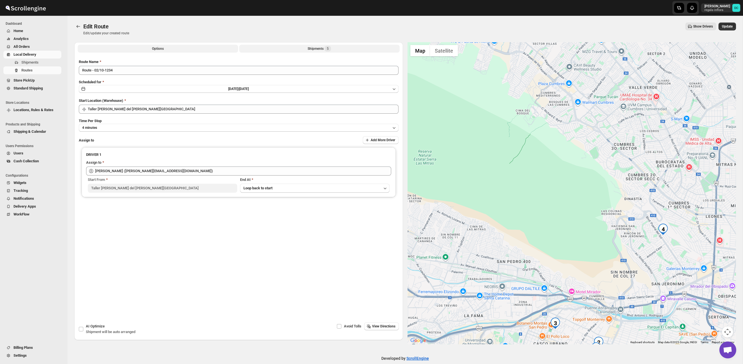
click at [367, 51] on button "Shipments 5" at bounding box center [319, 49] width 160 height 8
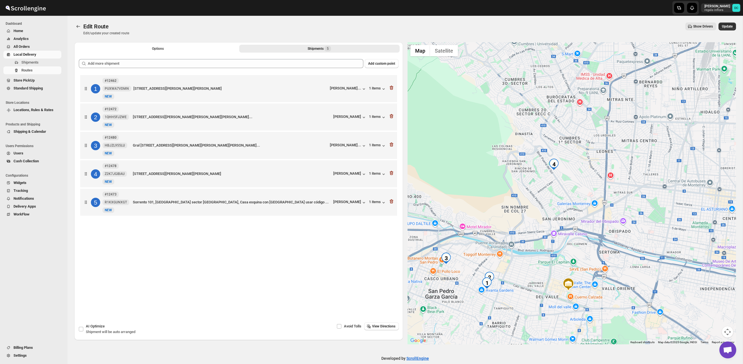
drag, startPoint x: 553, startPoint y: 104, endPoint x: 555, endPoint y: 193, distance: 89.2
click at [550, 204] on div at bounding box center [571, 193] width 329 height 302
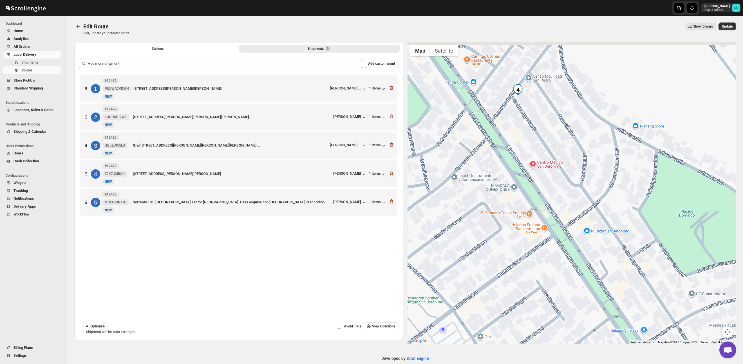
drag, startPoint x: 519, startPoint y: 96, endPoint x: 531, endPoint y: 140, distance: 45.5
click at [530, 143] on div at bounding box center [571, 193] width 329 height 302
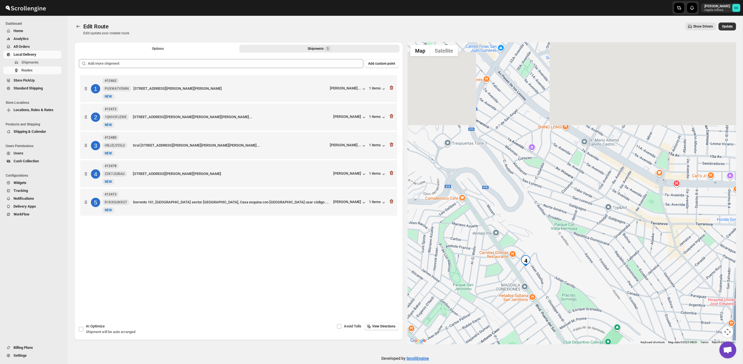
drag, startPoint x: 483, startPoint y: 127, endPoint x: 520, endPoint y: 225, distance: 104.9
click at [521, 231] on div at bounding box center [571, 193] width 329 height 302
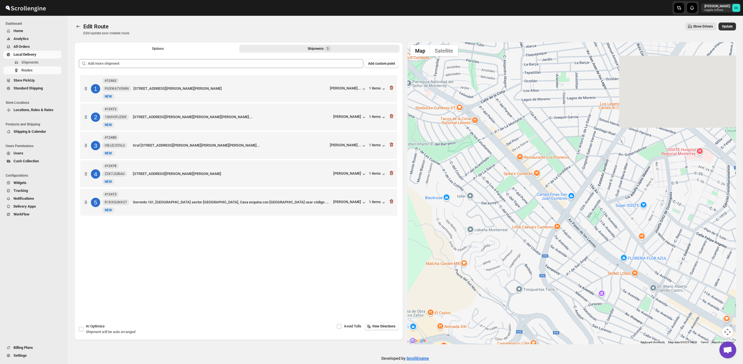
drag, startPoint x: 532, startPoint y: 230, endPoint x: 556, endPoint y: 274, distance: 49.7
click at [556, 275] on div at bounding box center [571, 193] width 329 height 302
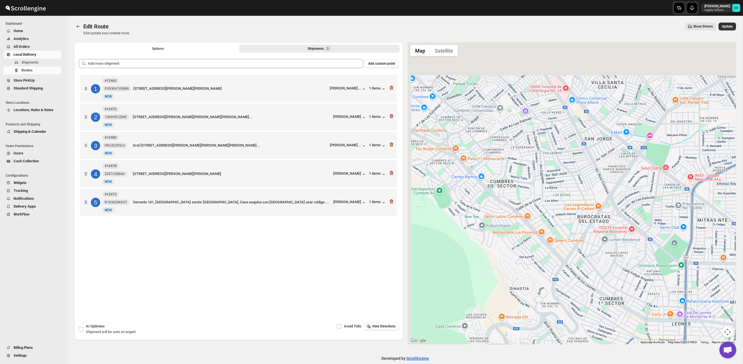
drag, startPoint x: 510, startPoint y: 191, endPoint x: 548, endPoint y: 236, distance: 58.7
click at [557, 261] on div at bounding box center [571, 193] width 329 height 302
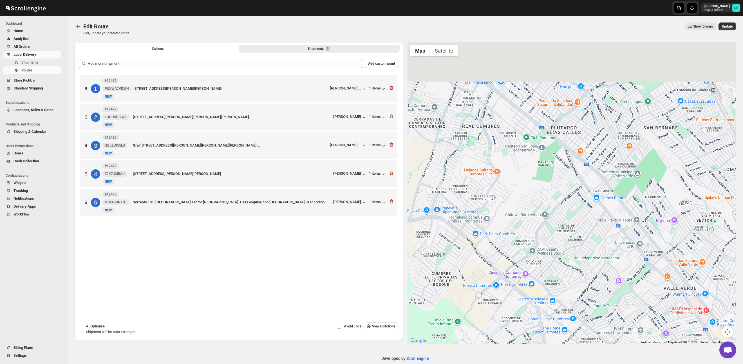
drag, startPoint x: 547, startPoint y: 227, endPoint x: 554, endPoint y: 243, distance: 17.4
click at [555, 246] on div at bounding box center [571, 193] width 329 height 302
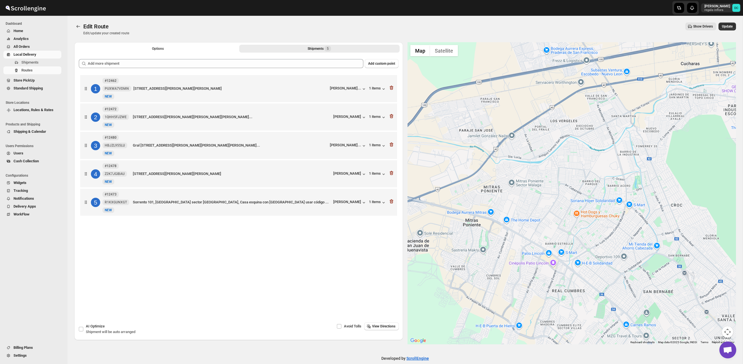
drag, startPoint x: 502, startPoint y: 157, endPoint x: 584, endPoint y: 263, distance: 134.2
click at [586, 265] on div at bounding box center [571, 193] width 329 height 302
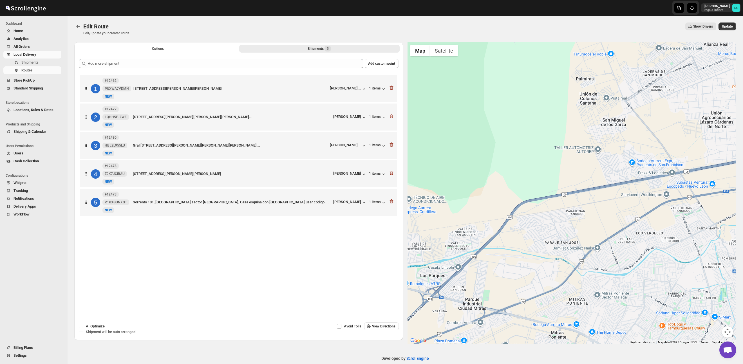
drag, startPoint x: 545, startPoint y: 249, endPoint x: 621, endPoint y: 187, distance: 97.6
click at [621, 183] on div at bounding box center [571, 193] width 329 height 302
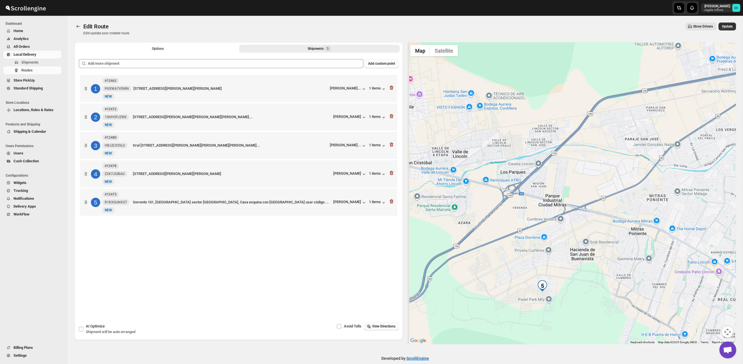
drag, startPoint x: 573, startPoint y: 266, endPoint x: 572, endPoint y: 197, distance: 69.8
click at [576, 181] on div at bounding box center [571, 193] width 329 height 302
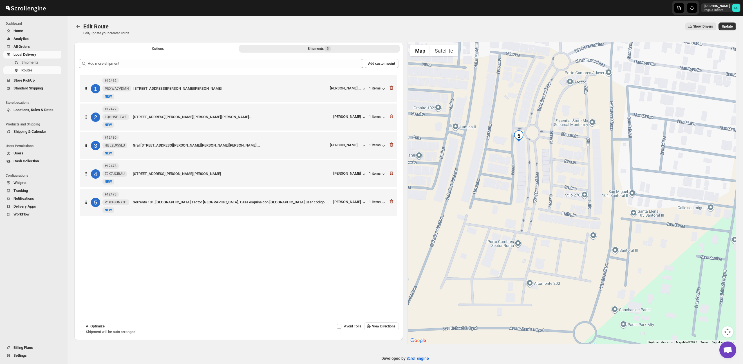
drag, startPoint x: 527, startPoint y: 134, endPoint x: 529, endPoint y: 161, distance: 26.5
click at [529, 161] on div at bounding box center [571, 193] width 329 height 302
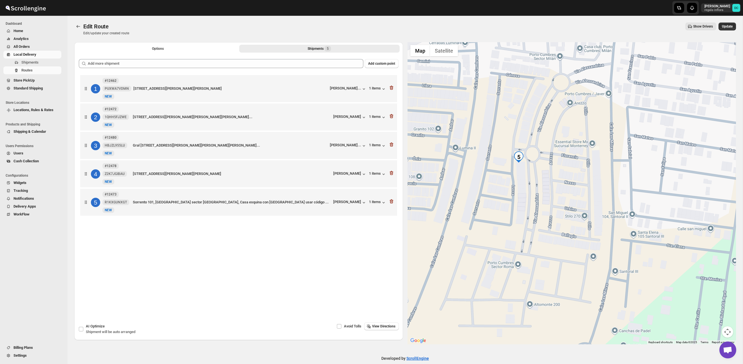
drag, startPoint x: 534, startPoint y: 150, endPoint x: 531, endPoint y: 192, distance: 42.1
click at [533, 193] on div at bounding box center [571, 193] width 329 height 302
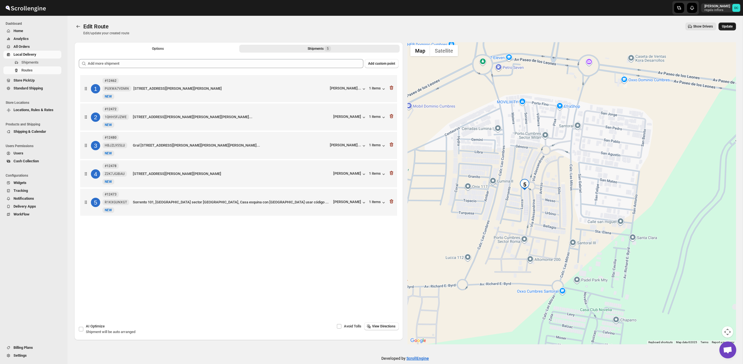
click at [727, 29] on button "Update" at bounding box center [726, 27] width 17 height 8
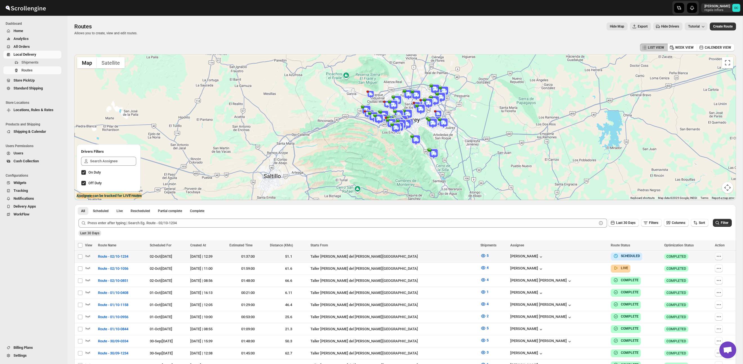
click at [716, 257] on icon "button" at bounding box center [719, 256] width 6 height 6
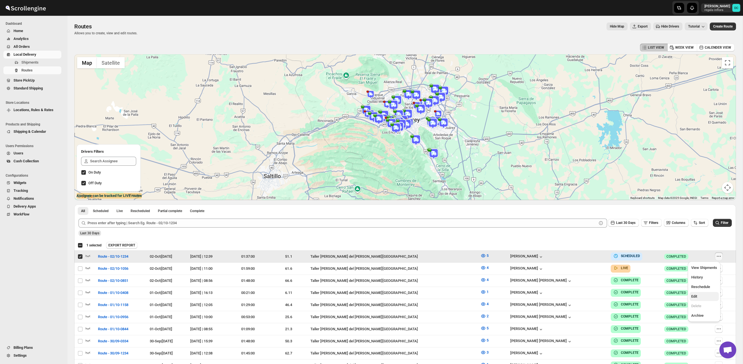
click at [696, 292] on button "Edit" at bounding box center [703, 296] width 29 height 9
checkbox input "false"
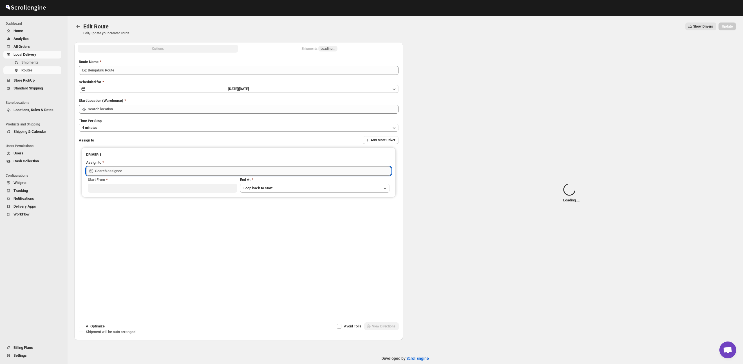
click at [227, 170] on input "text" at bounding box center [243, 171] width 296 height 9
click at [227, 169] on input "text" at bounding box center [243, 171] width 296 height 9
type input "Route - 02/10-1234"
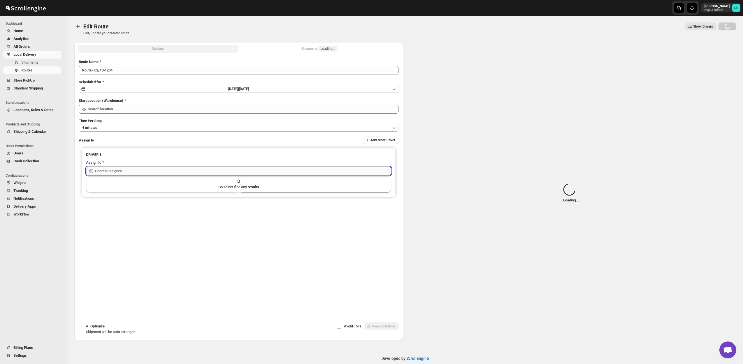
type input "Taller [PERSON_NAME] del [PERSON_NAME][GEOGRAPHIC_DATA]"
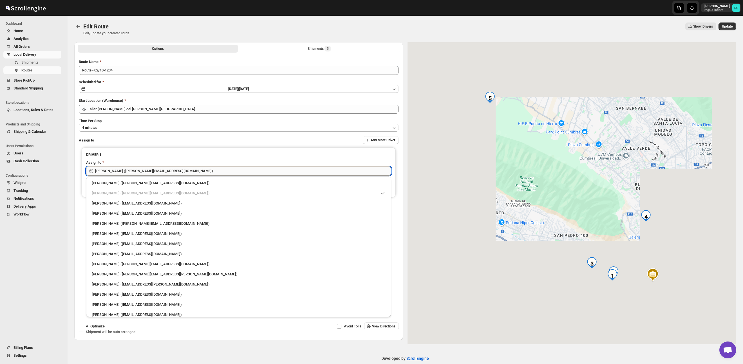
click at [291, 170] on input "[PERSON_NAME] ([PERSON_NAME][EMAIL_ADDRESS][DOMAIN_NAME])" at bounding box center [243, 171] width 296 height 9
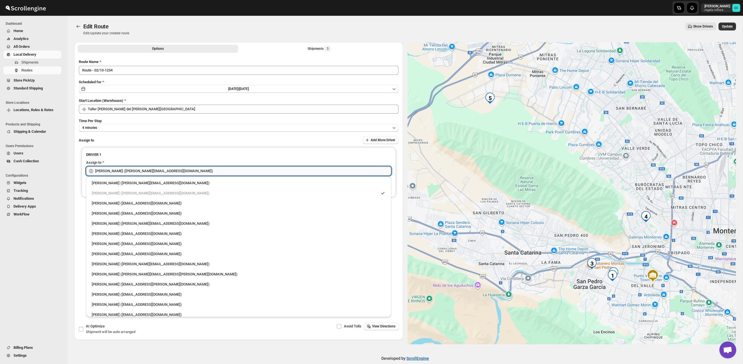
click at [291, 170] on input "[PERSON_NAME] ([PERSON_NAME][EMAIL_ADDRESS][DOMAIN_NAME])" at bounding box center [243, 171] width 296 height 9
click at [290, 170] on input "[PERSON_NAME] ([PERSON_NAME][EMAIL_ADDRESS][DOMAIN_NAME])" at bounding box center [243, 171] width 296 height 9
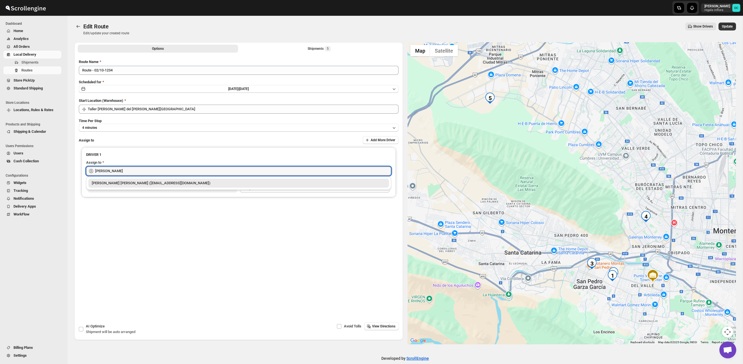
click at [282, 179] on div "[PERSON_NAME] [PERSON_NAME] ([EMAIL_ADDRESS][DOMAIN_NAME])" at bounding box center [238, 183] width 300 height 9
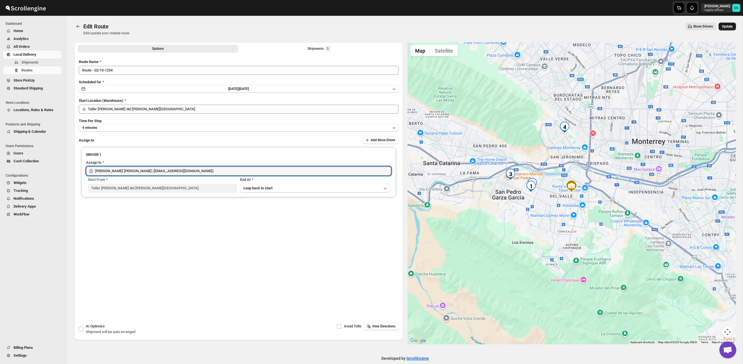
type input "[PERSON_NAME] [PERSON_NAME] ([EMAIL_ADDRESS][DOMAIN_NAME])"
click at [724, 27] on span "Update" at bounding box center [727, 26] width 11 height 5
